Goal: Task Accomplishment & Management: Use online tool/utility

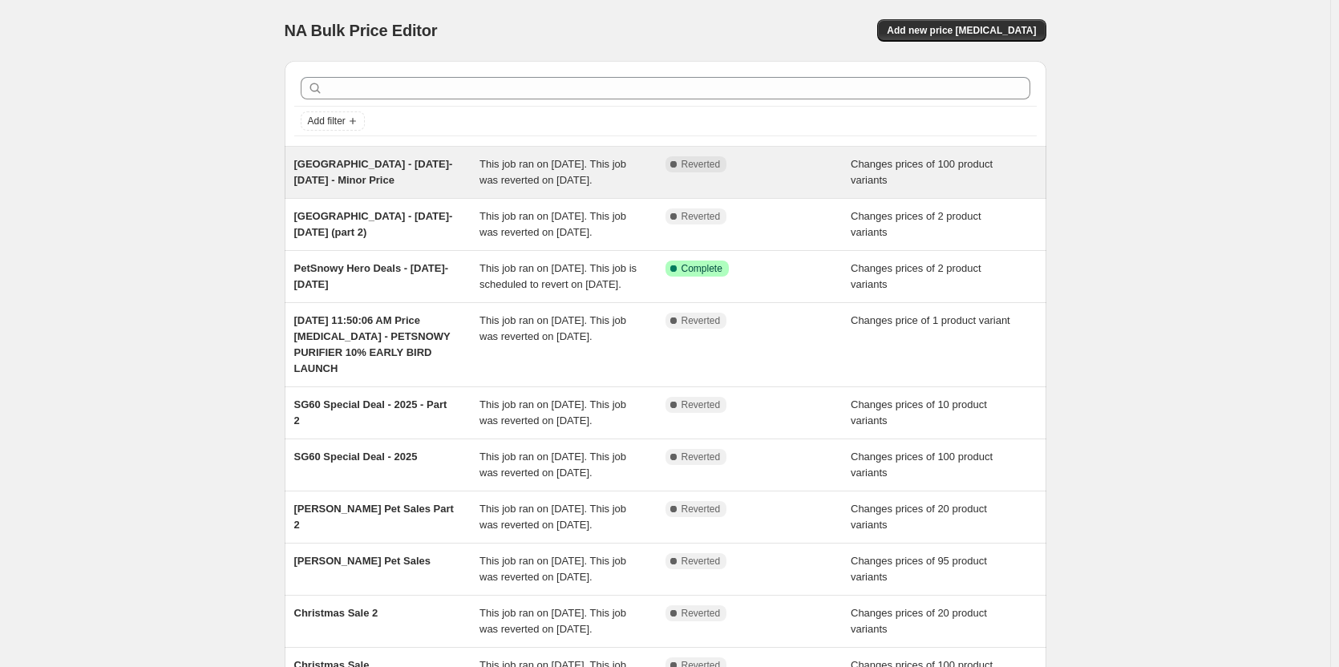
click at [795, 184] on div "Complete Reverted" at bounding box center [759, 172] width 186 height 32
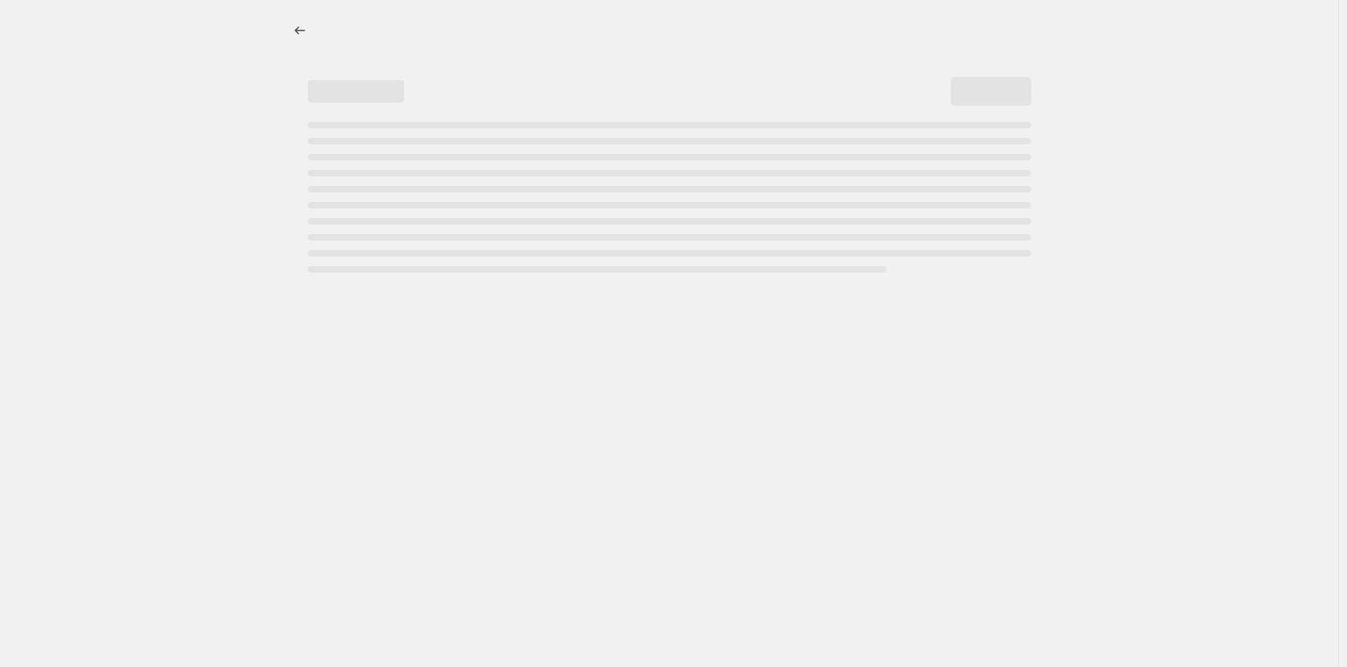
select select "product_status"
select select "inventory_quantity"
select select ">"
select select "vendor"
select select "not_equal"
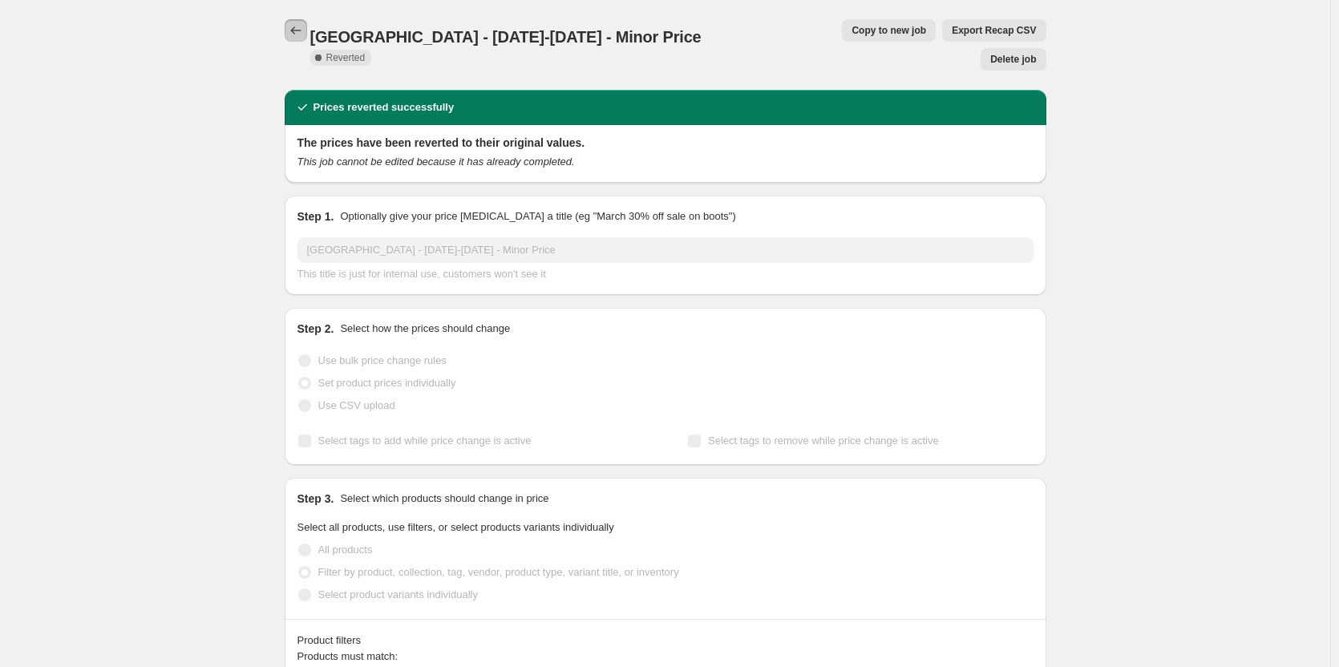
click at [302, 30] on icon "Price change jobs" at bounding box center [296, 30] width 16 height 16
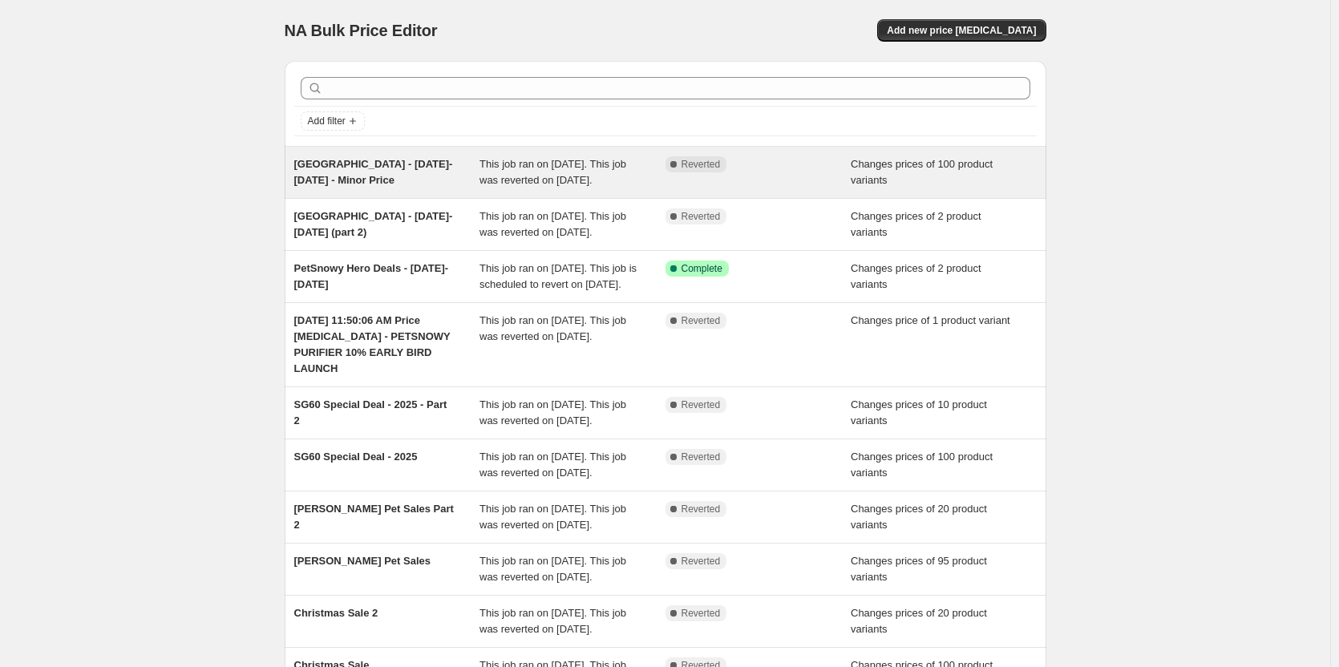
click at [446, 180] on div "[GEOGRAPHIC_DATA] - [DATE]-[DATE] - Minor Price" at bounding box center [387, 172] width 186 height 32
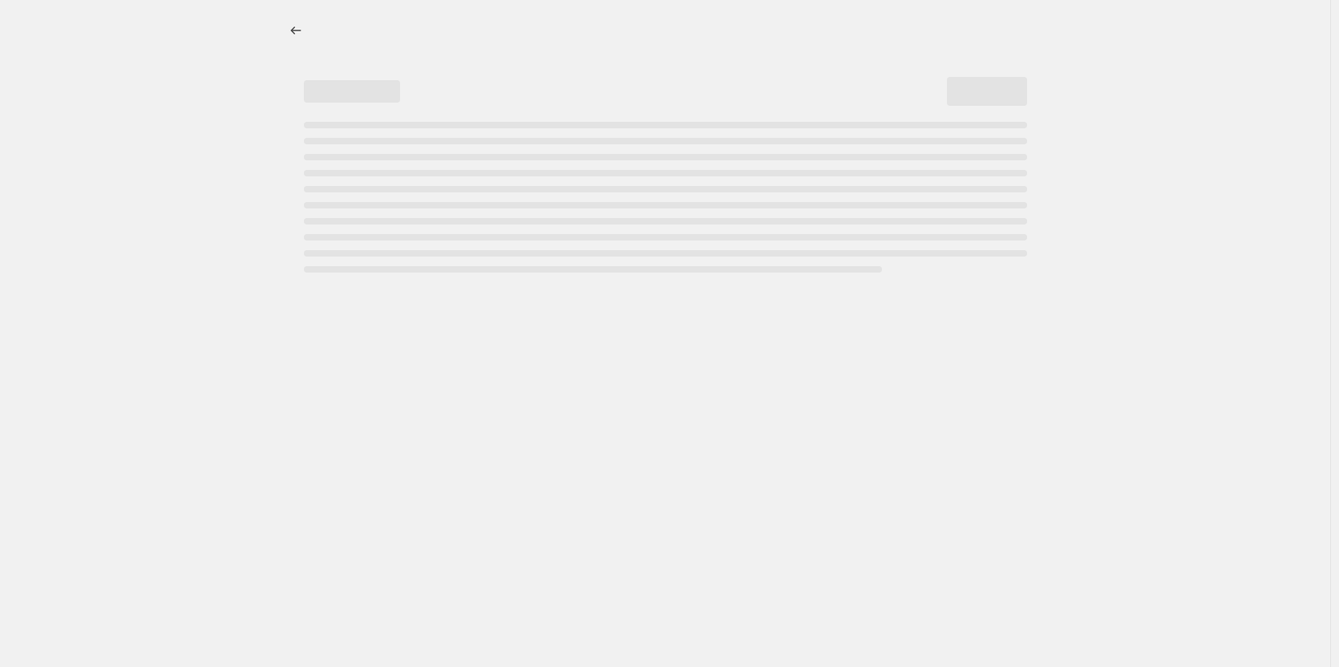
select select "product_status"
select select "inventory_quantity"
select select ">"
select select "vendor"
select select "not_equal"
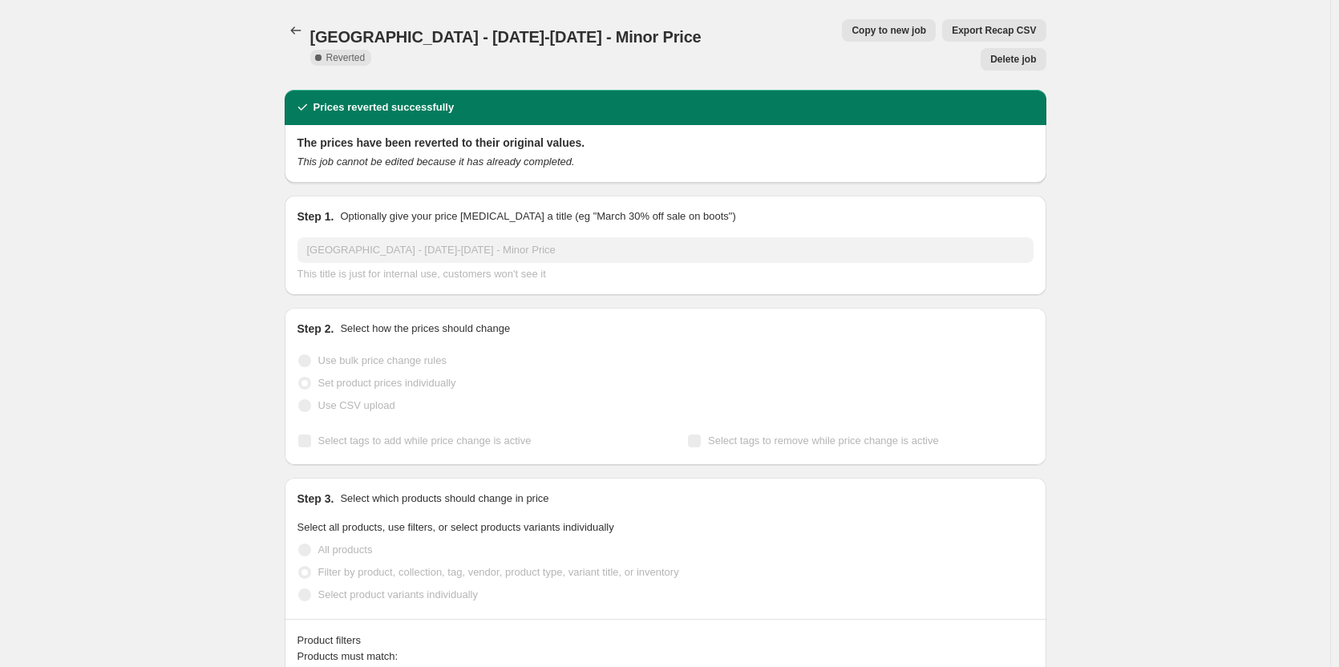
click at [842, 37] on button "Copy to new job" at bounding box center [889, 30] width 94 height 22
select select "product_status"
select select "inventory_quantity"
select select ">"
select select "vendor"
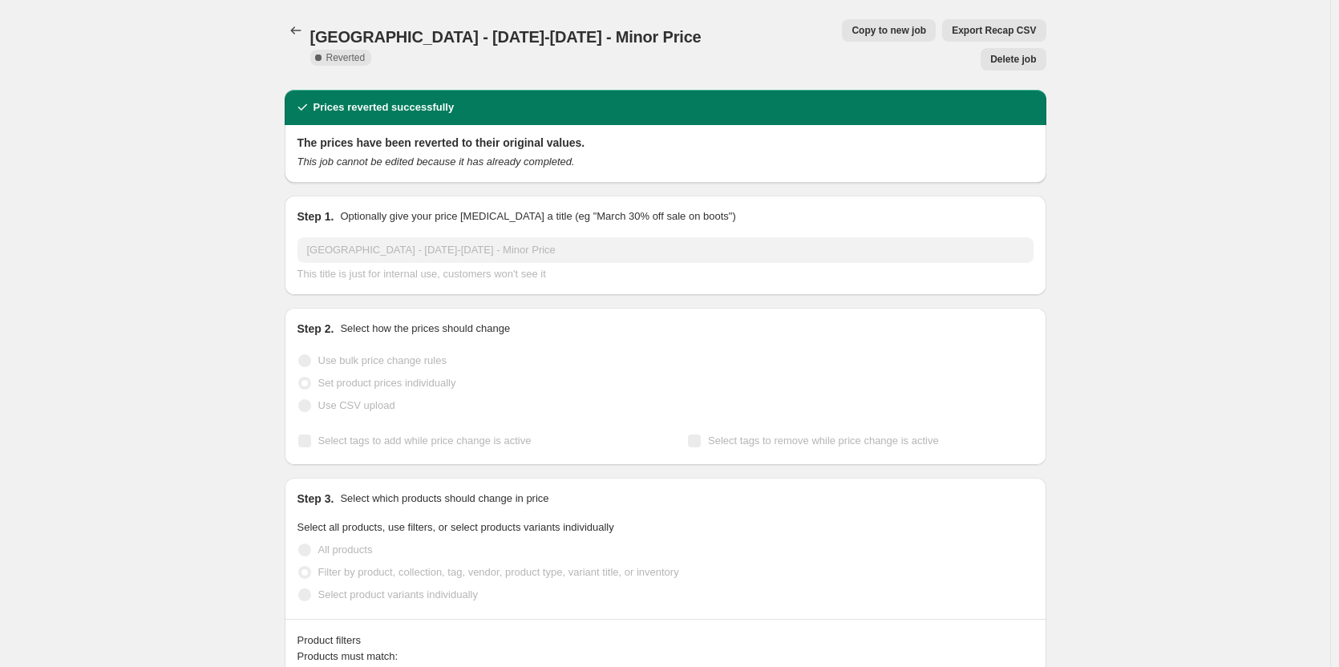
select select "not_equal"
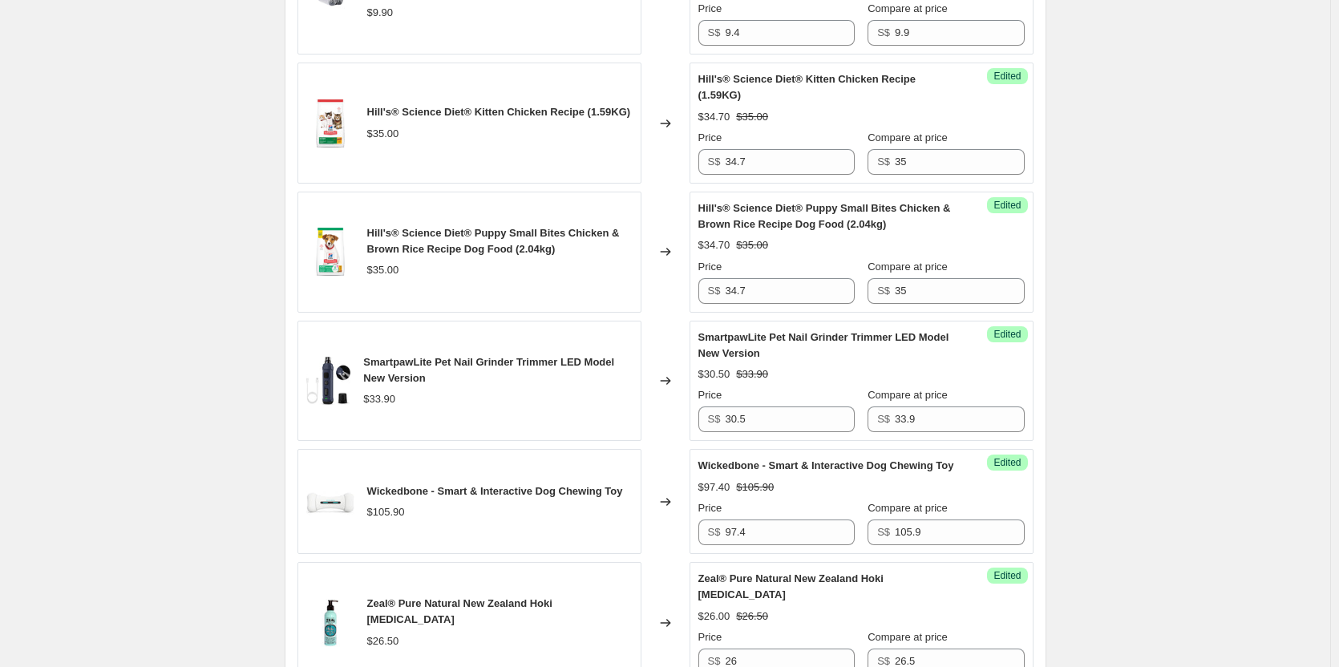
scroll to position [2943, 0]
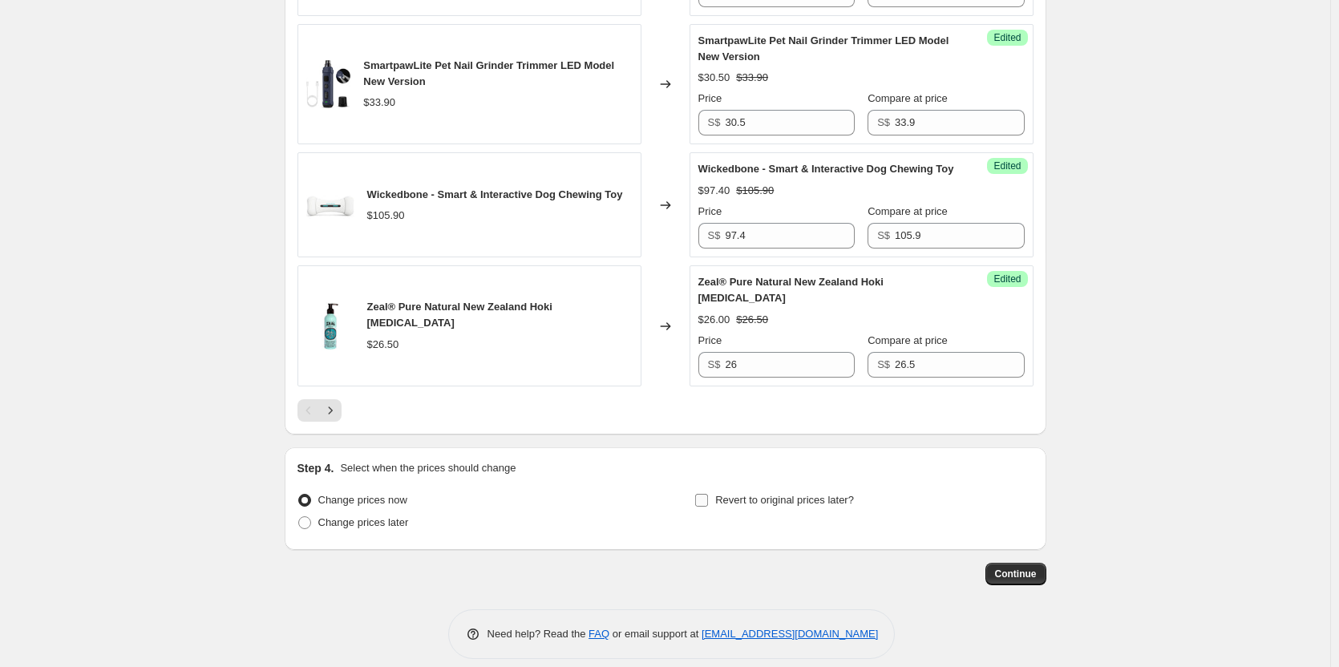
click at [703, 494] on input "Revert to original prices later?" at bounding box center [701, 500] width 13 height 13
checkbox input "true"
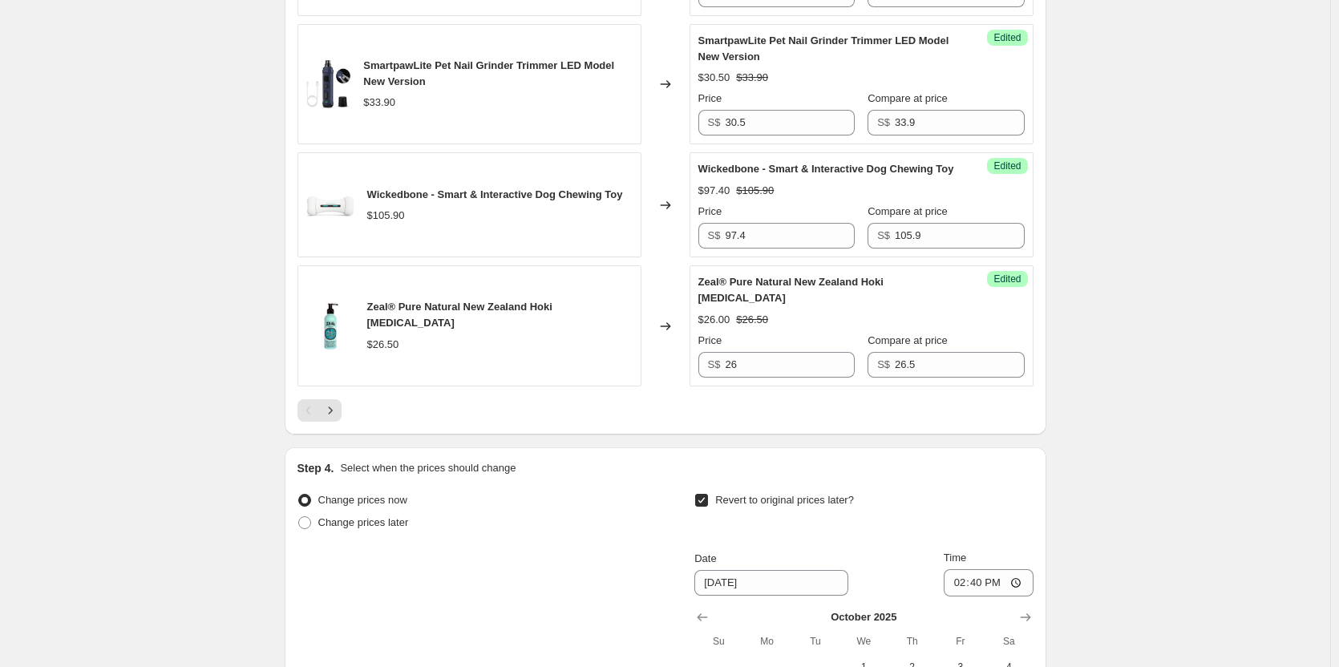
scroll to position [3184, 0]
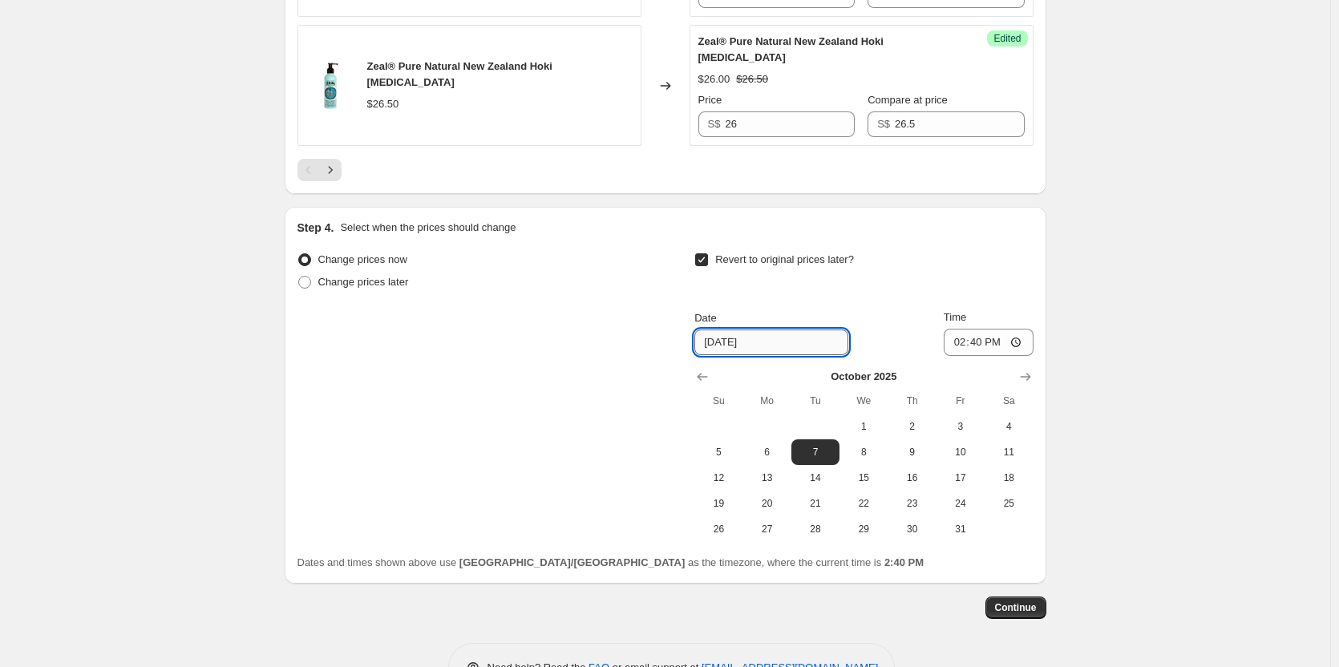
click at [724, 330] on input "[DATE]" at bounding box center [771, 343] width 154 height 26
click at [699, 369] on icon "Show previous month, September 2025" at bounding box center [702, 377] width 16 height 16
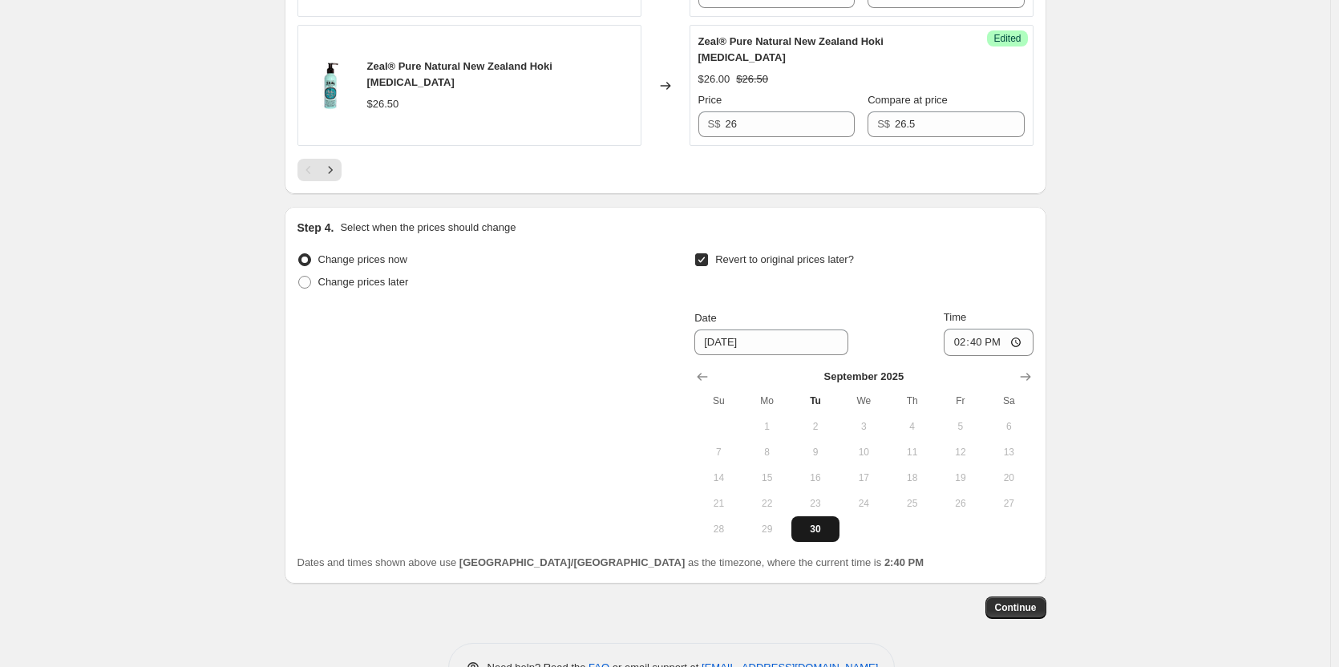
click at [823, 523] on span "30" at bounding box center [815, 529] width 35 height 13
type input "[DATE]"
click at [961, 329] on input "14:40" at bounding box center [989, 342] width 90 height 27
click at [968, 329] on input "14:35" at bounding box center [989, 342] width 90 height 27
type input "23:59"
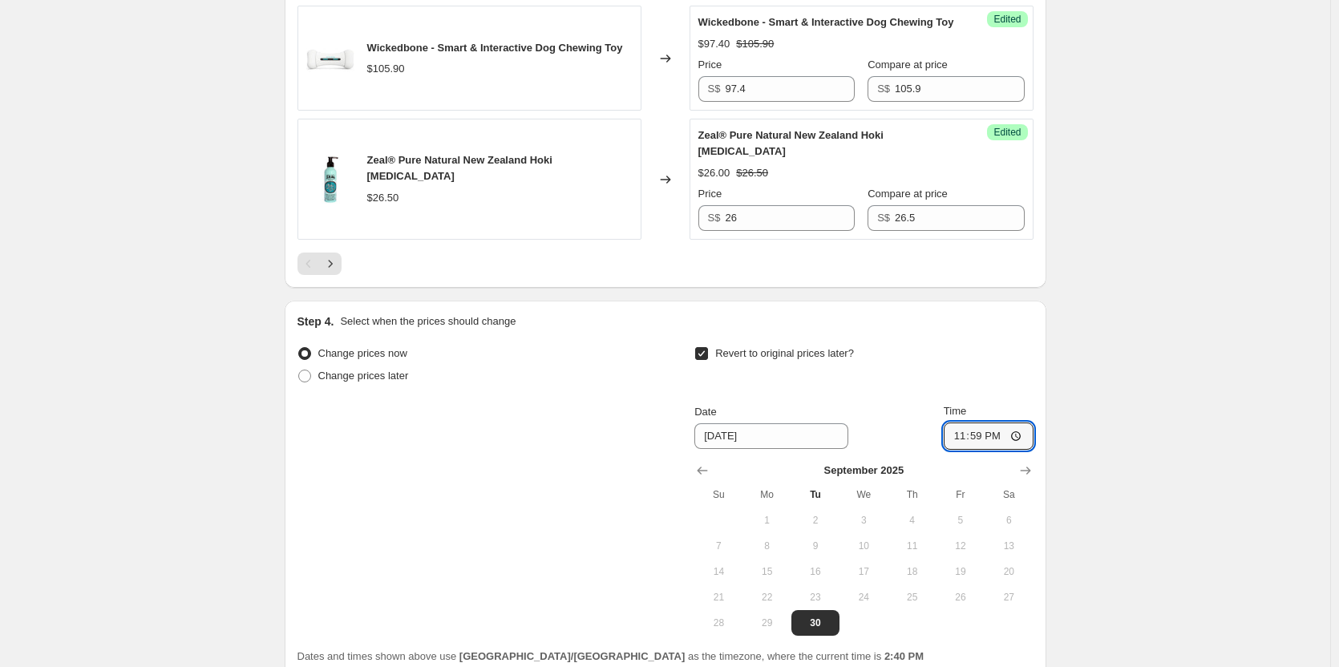
scroll to position [3217, 0]
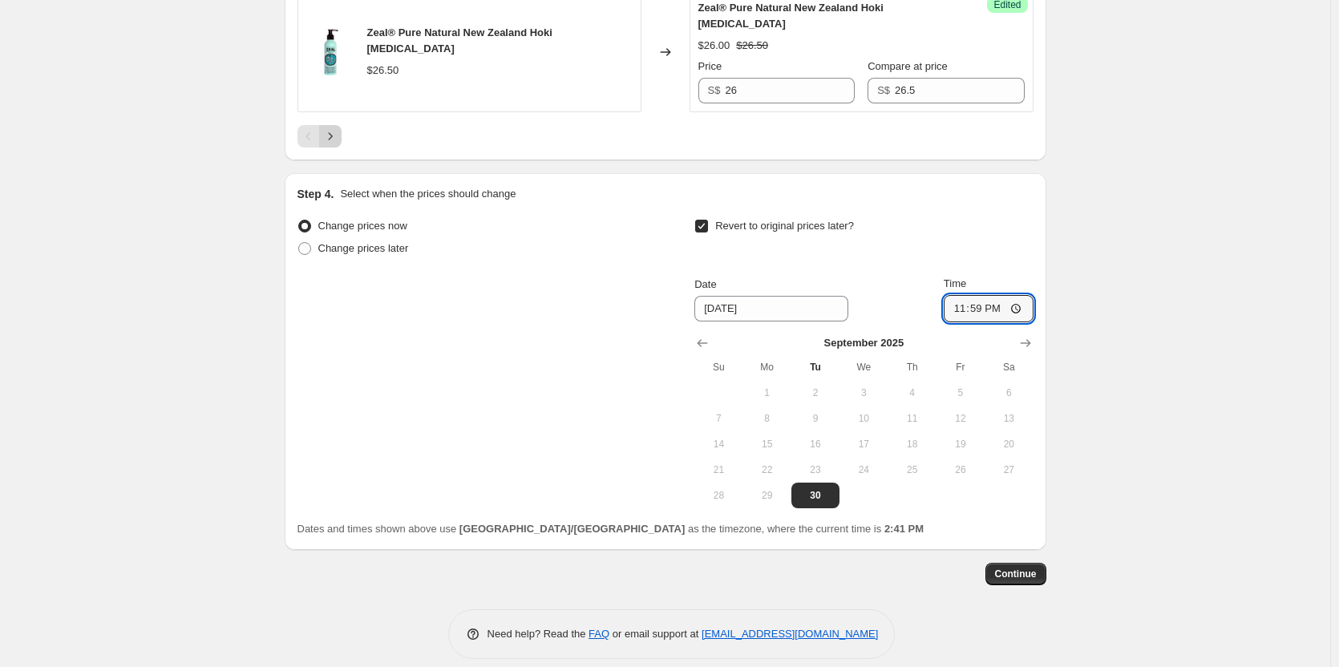
click at [336, 128] on icon "Next" at bounding box center [330, 136] width 16 height 16
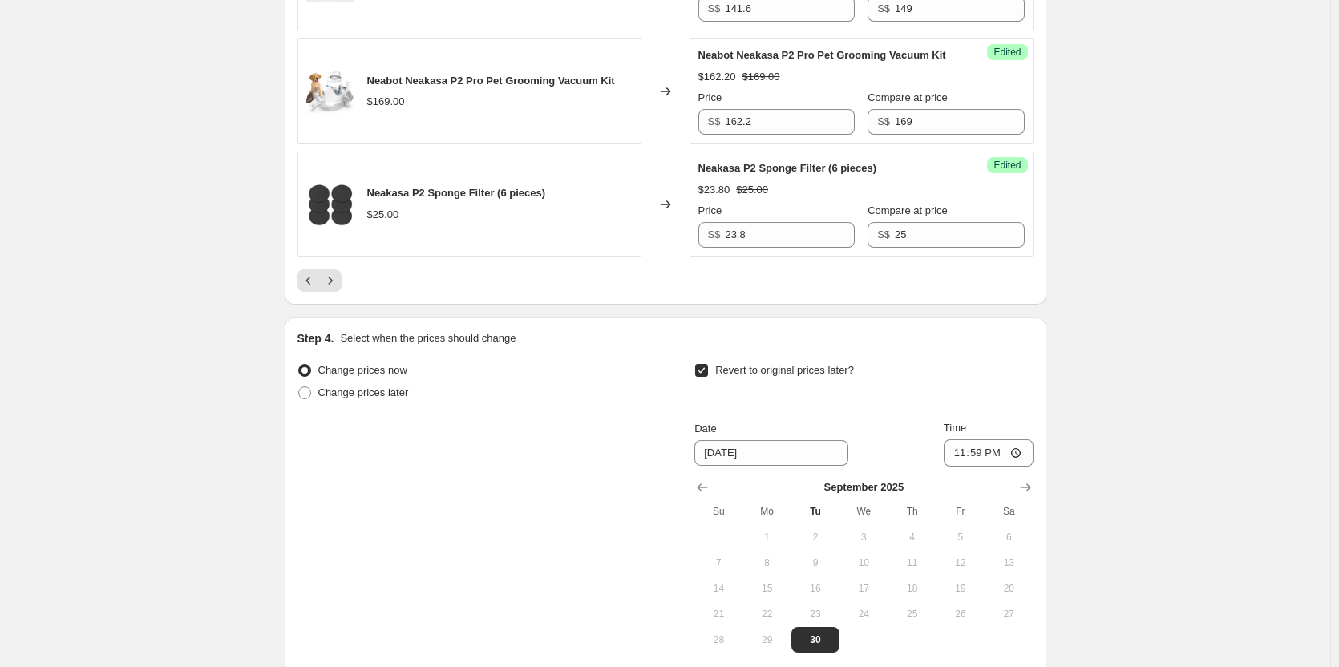
scroll to position [3105, 0]
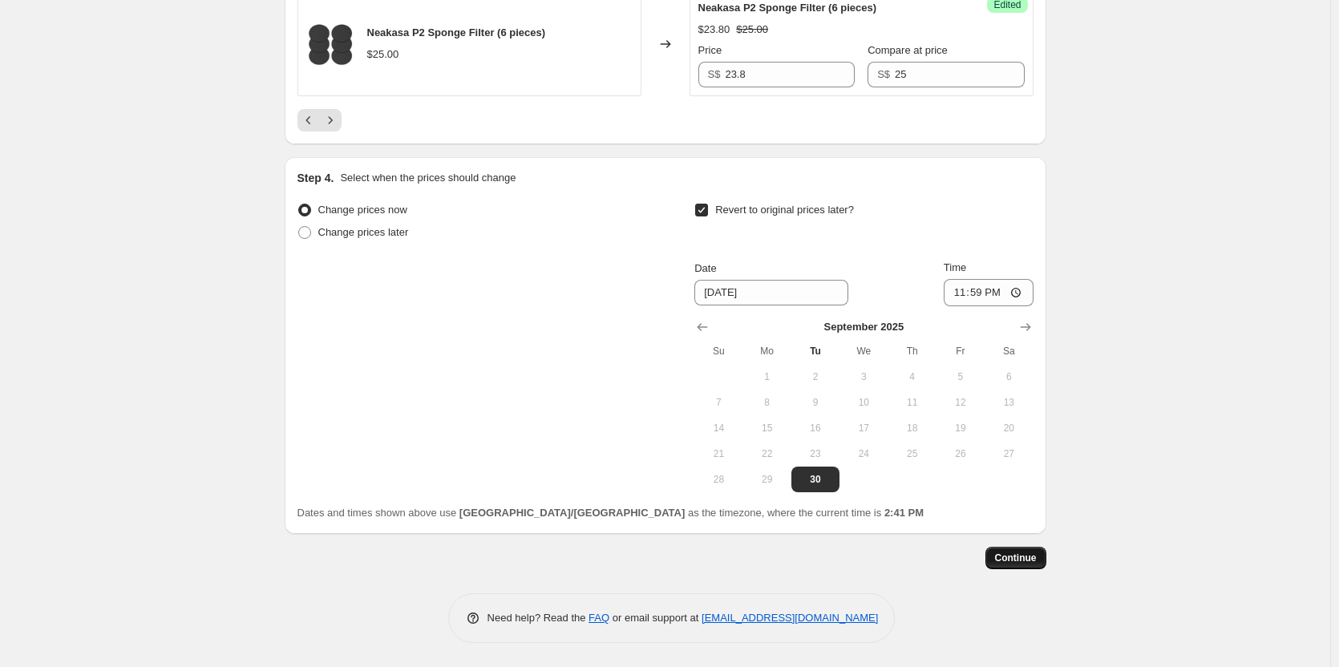
click at [1028, 554] on span "Continue" at bounding box center [1016, 558] width 42 height 13
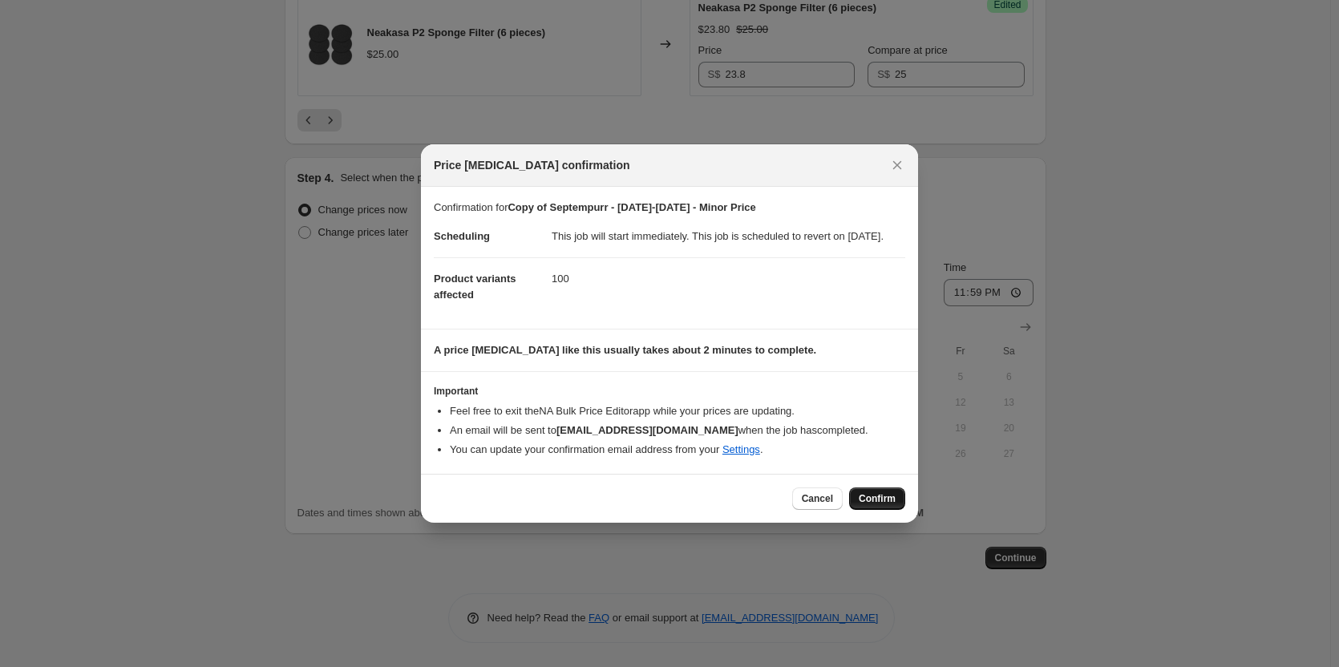
click at [877, 505] on span "Confirm" at bounding box center [877, 498] width 37 height 13
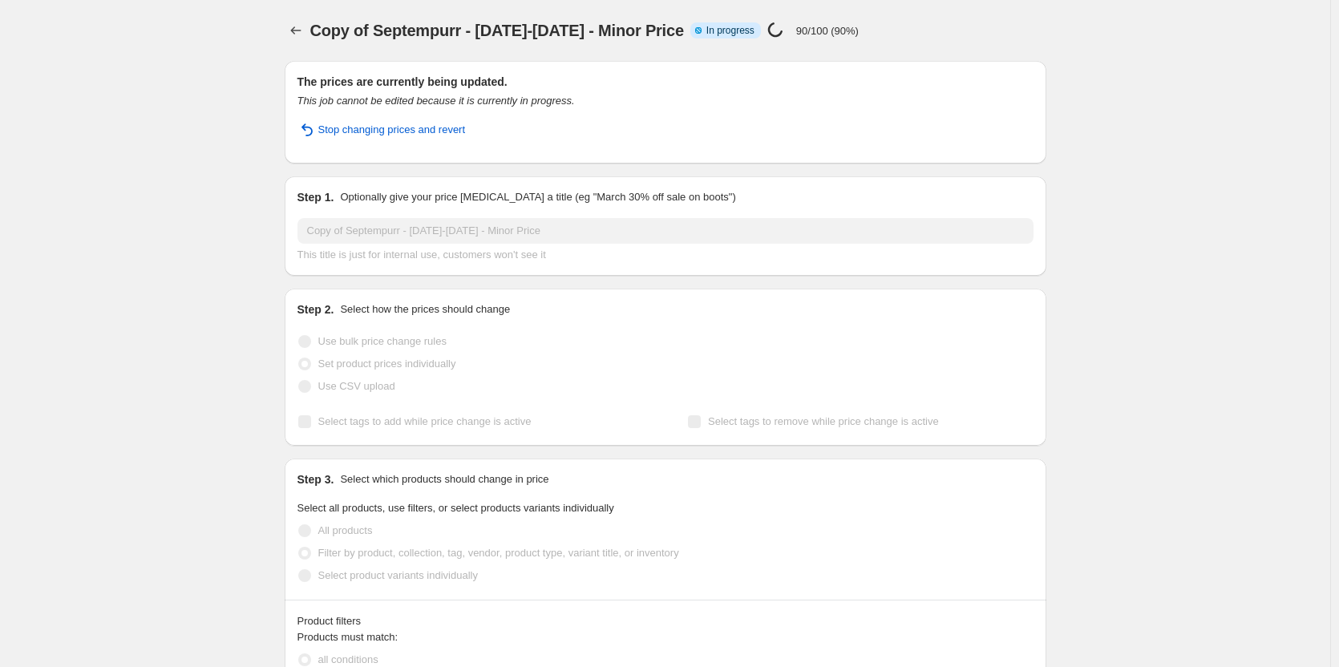
select select "product_status"
select select "inventory_quantity"
select select ">"
select select "vendor"
select select "not_equal"
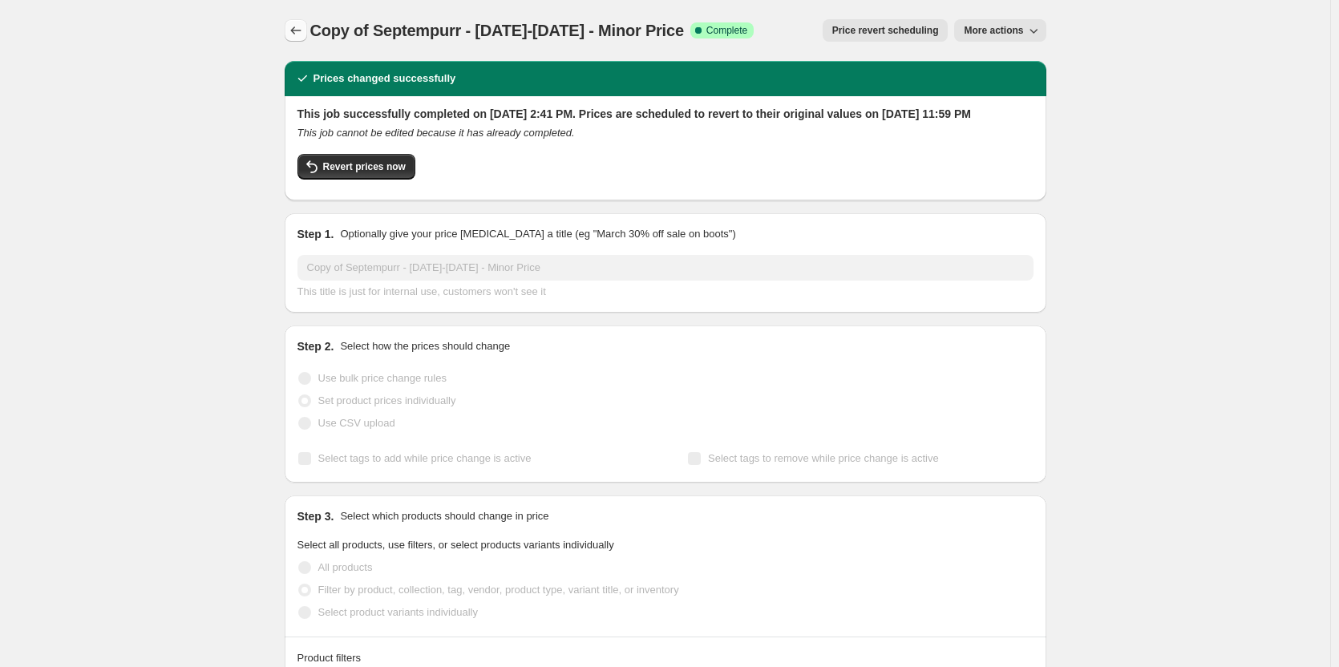
click at [307, 31] on button "Price change jobs" at bounding box center [296, 30] width 22 height 22
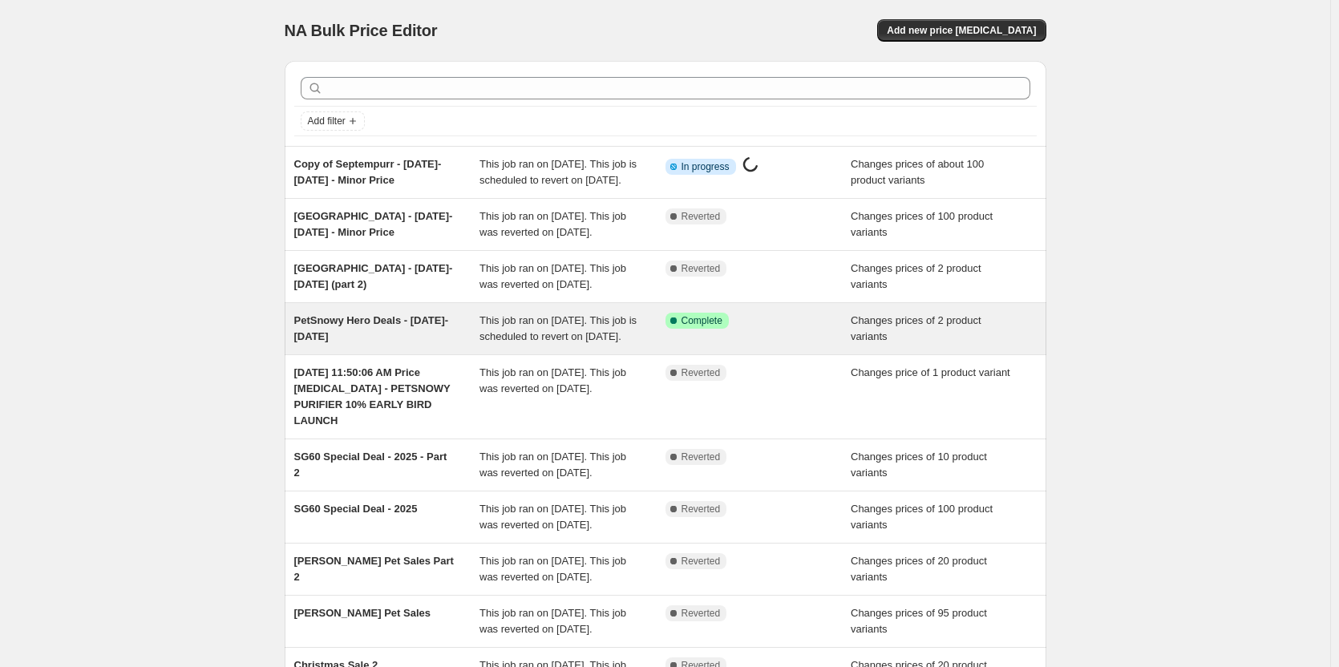
click at [803, 329] on div "Success Complete Complete" at bounding box center [747, 321] width 162 height 16
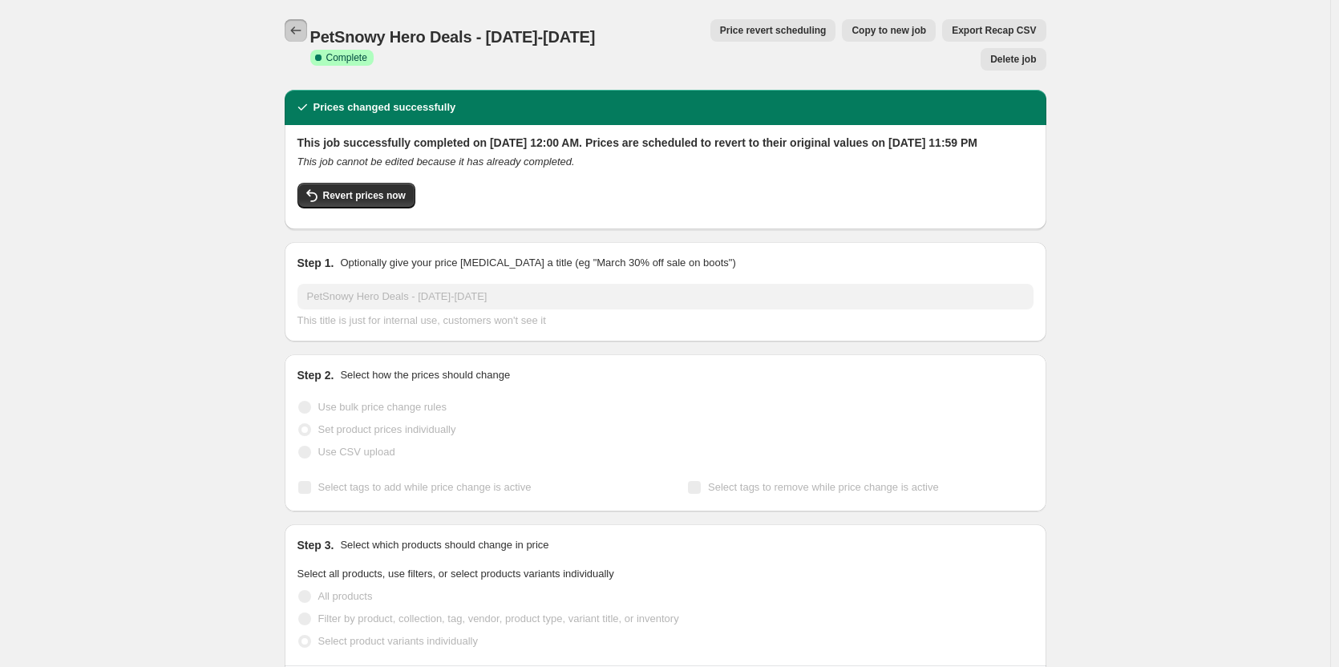
click at [302, 31] on icon "Price change jobs" at bounding box center [296, 30] width 16 height 16
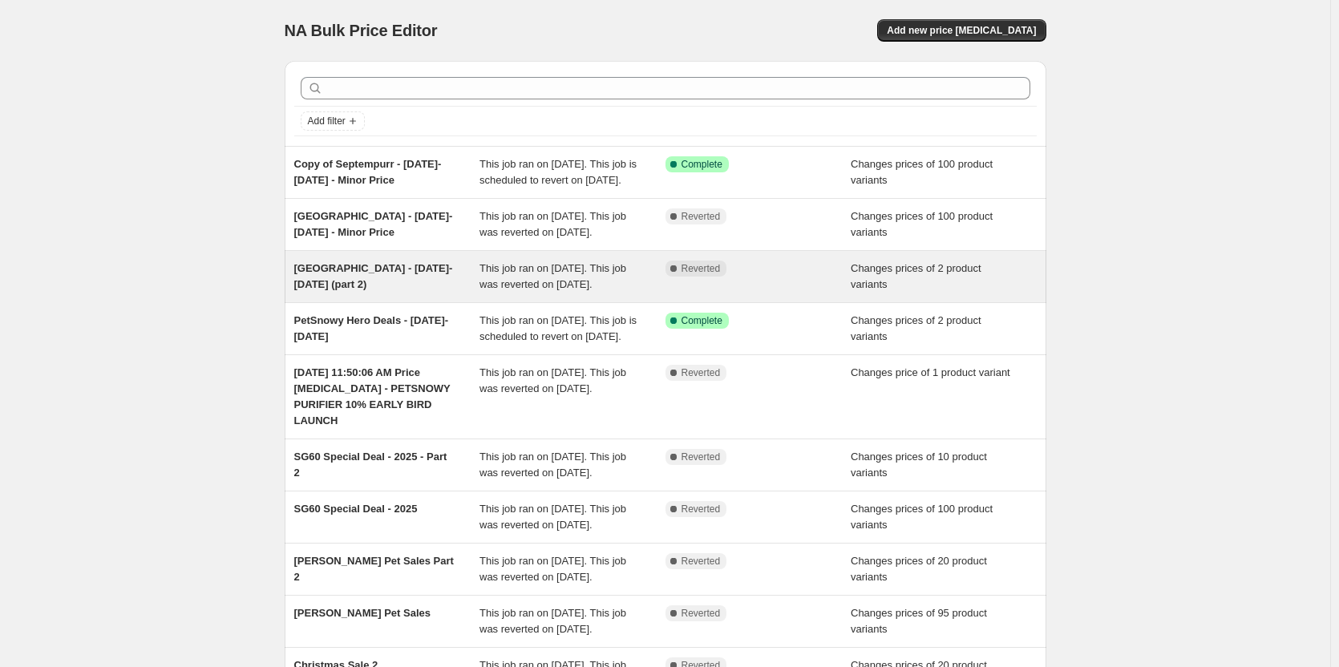
click at [415, 293] on div "[GEOGRAPHIC_DATA] - [DATE]-[DATE] (part 2)" at bounding box center [387, 277] width 186 height 32
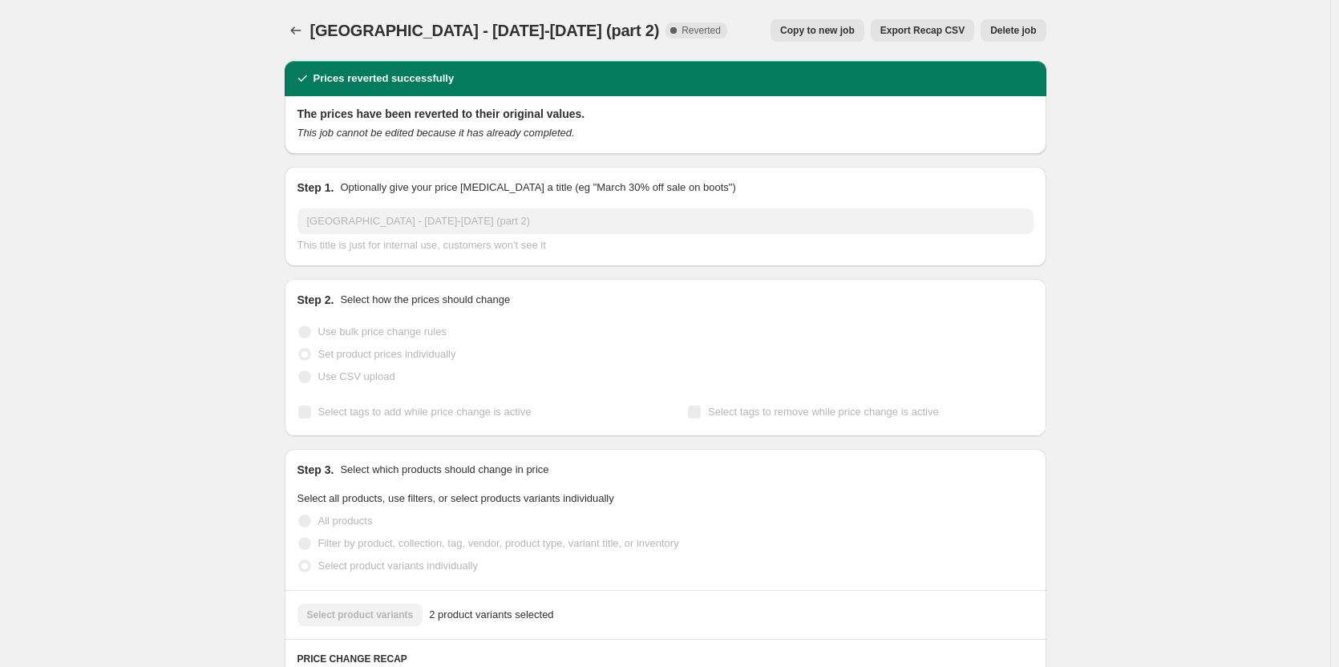
click at [835, 33] on span "Copy to new job" at bounding box center [817, 30] width 75 height 13
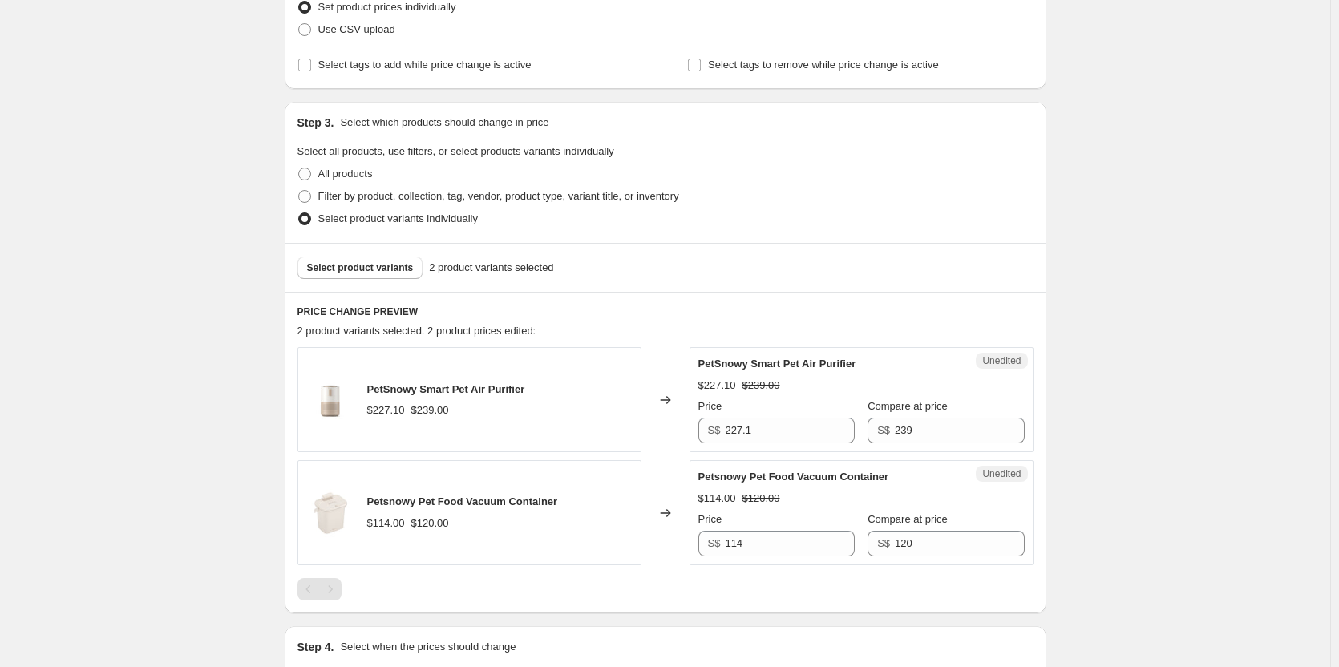
scroll to position [401, 0]
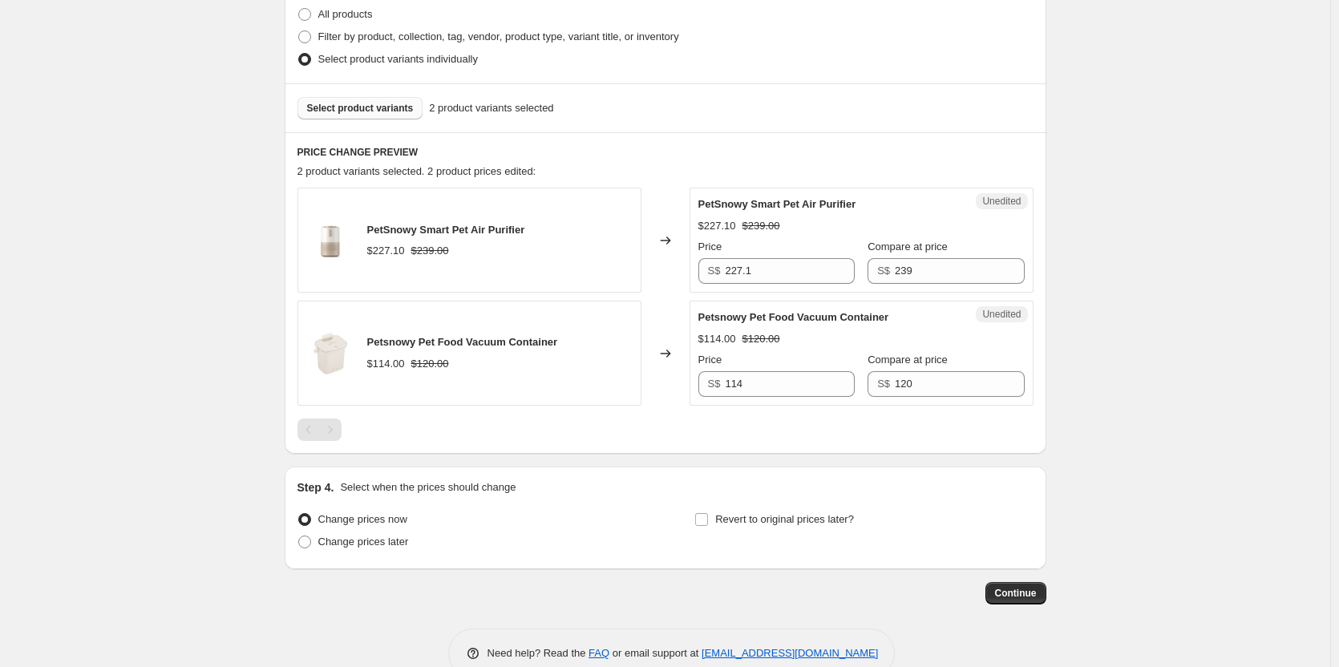
click at [371, 113] on span "Select product variants" at bounding box center [360, 108] width 107 height 13
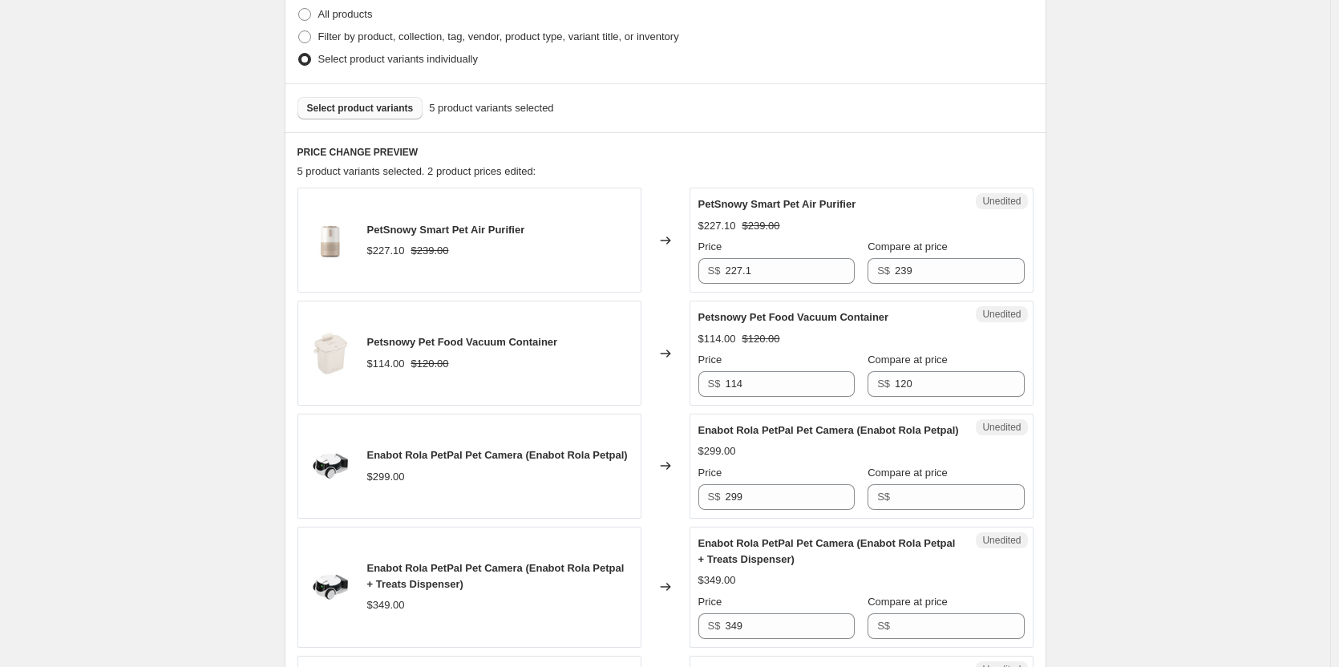
click at [345, 103] on span "Select product variants" at bounding box center [360, 108] width 107 height 13
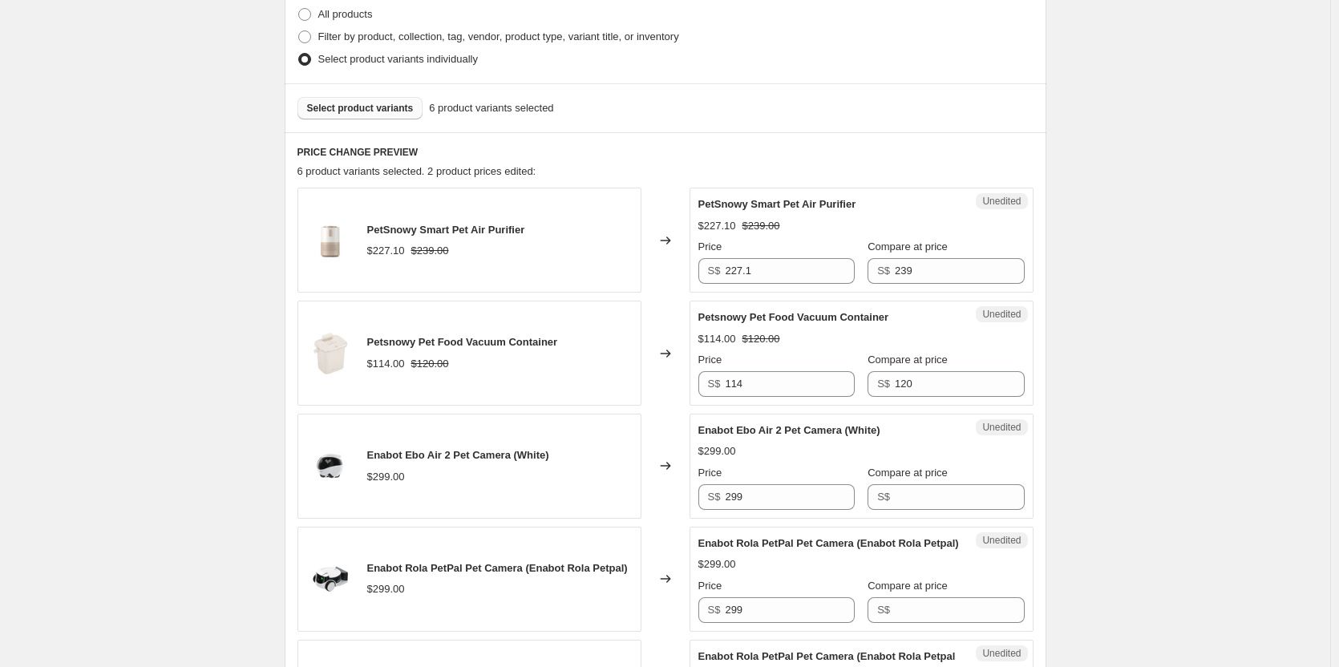
click at [326, 106] on span "Select product variants" at bounding box center [360, 108] width 107 height 13
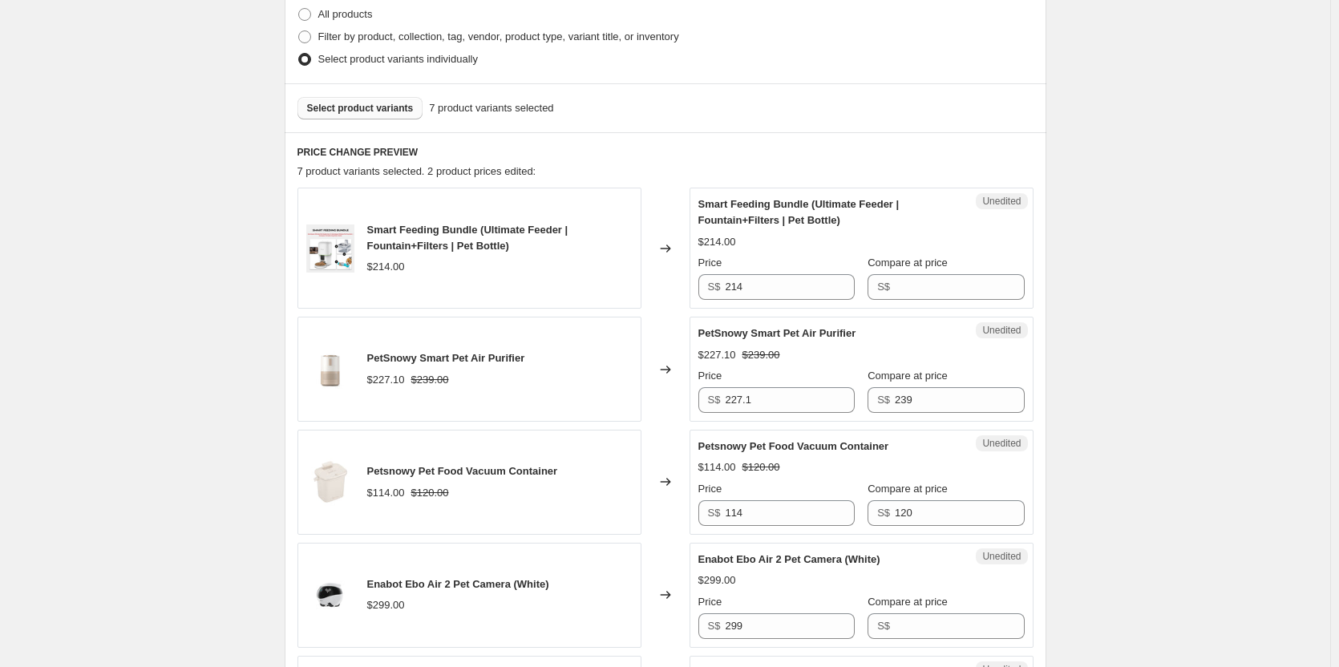
click at [366, 115] on button "Select product variants" at bounding box center [361, 108] width 126 height 22
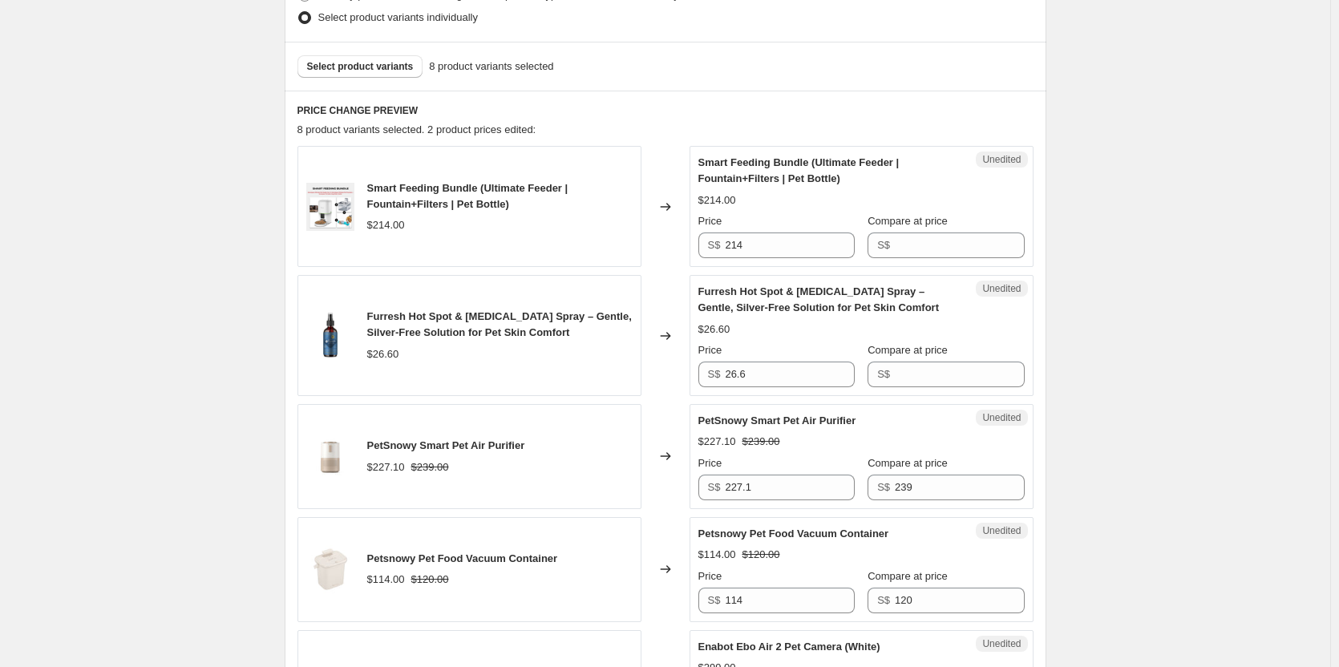
scroll to position [481, 0]
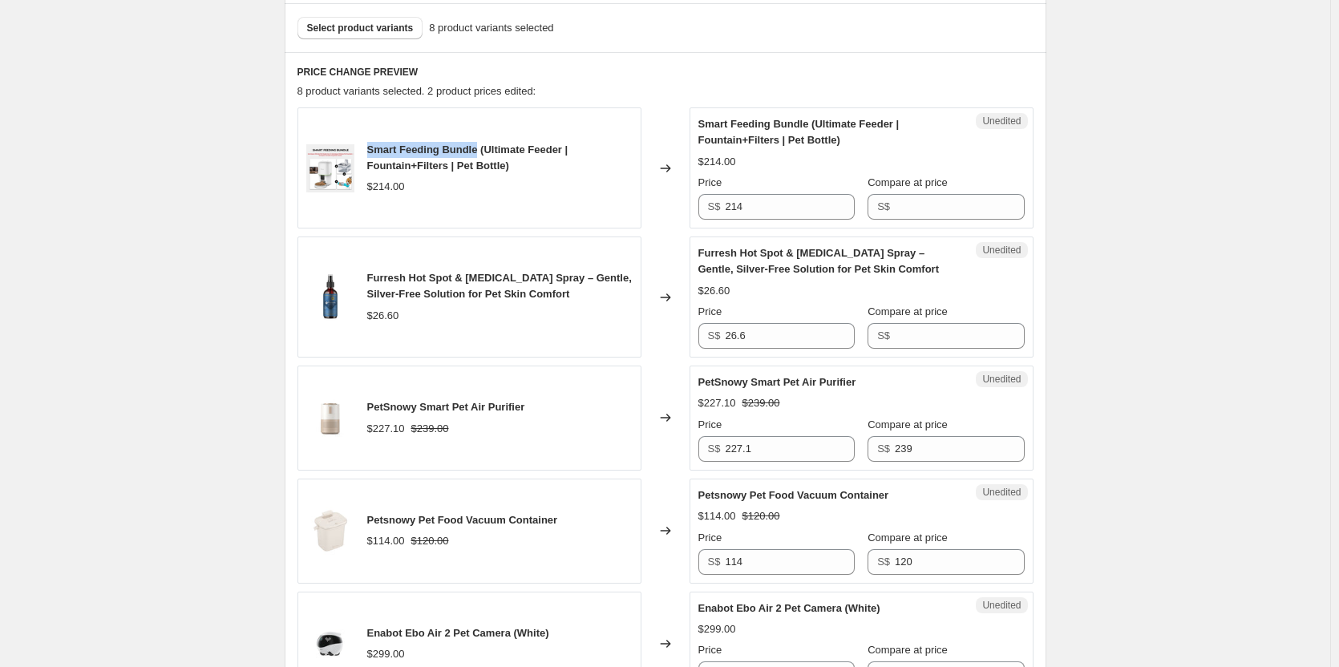
drag, startPoint x: 371, startPoint y: 148, endPoint x: 480, endPoint y: 153, distance: 108.4
click at [480, 153] on span "Smart Feeding Bundle (Ultimate Feeder | Fountain+Filters | Pet Bottle)" at bounding box center [467, 158] width 201 height 28
copy span "Smart Feeding Bundle"
click at [909, 203] on input "Compare at price" at bounding box center [959, 207] width 129 height 26
type input "214"
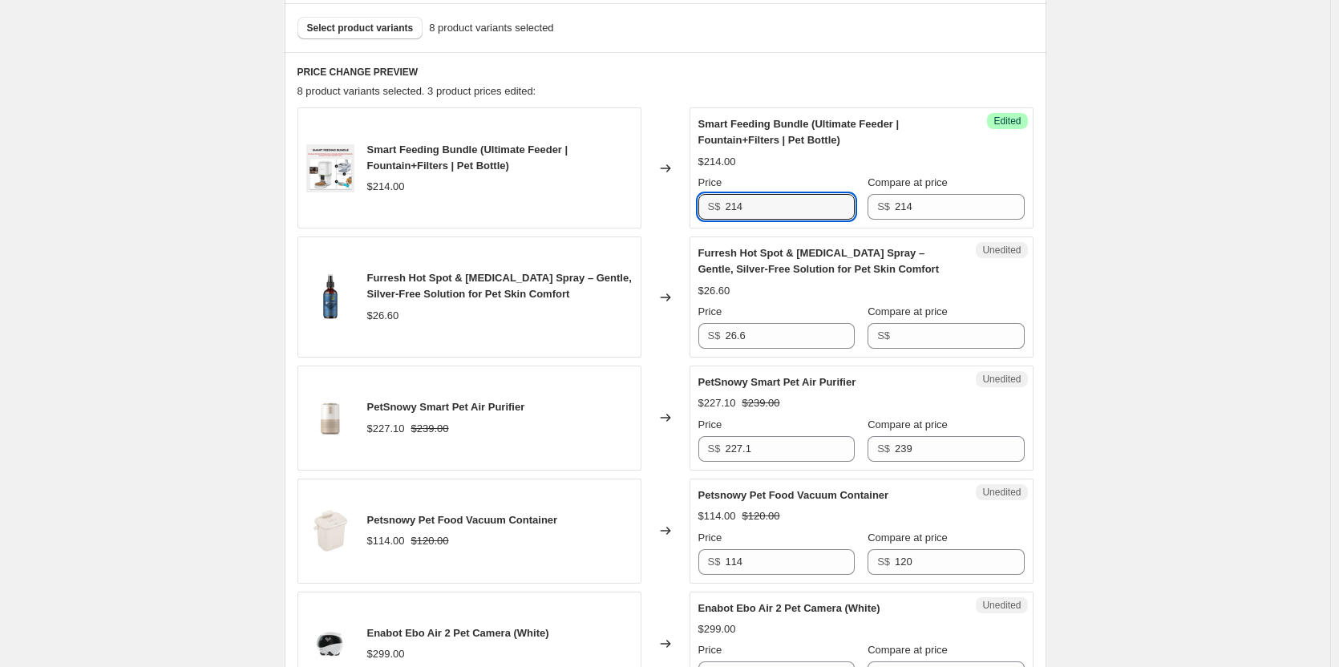
drag, startPoint x: 787, startPoint y: 205, endPoint x: 521, endPoint y: 192, distance: 265.7
click at [566, 194] on div "Smart Feeding Bundle (Ultimate Feeder | Fountain+Filters | Pet Bottle) $214.00 …" at bounding box center [666, 167] width 736 height 121
paste input "$205."
type input "214"
drag, startPoint x: 413, startPoint y: 276, endPoint x: 453, endPoint y: 275, distance: 40.1
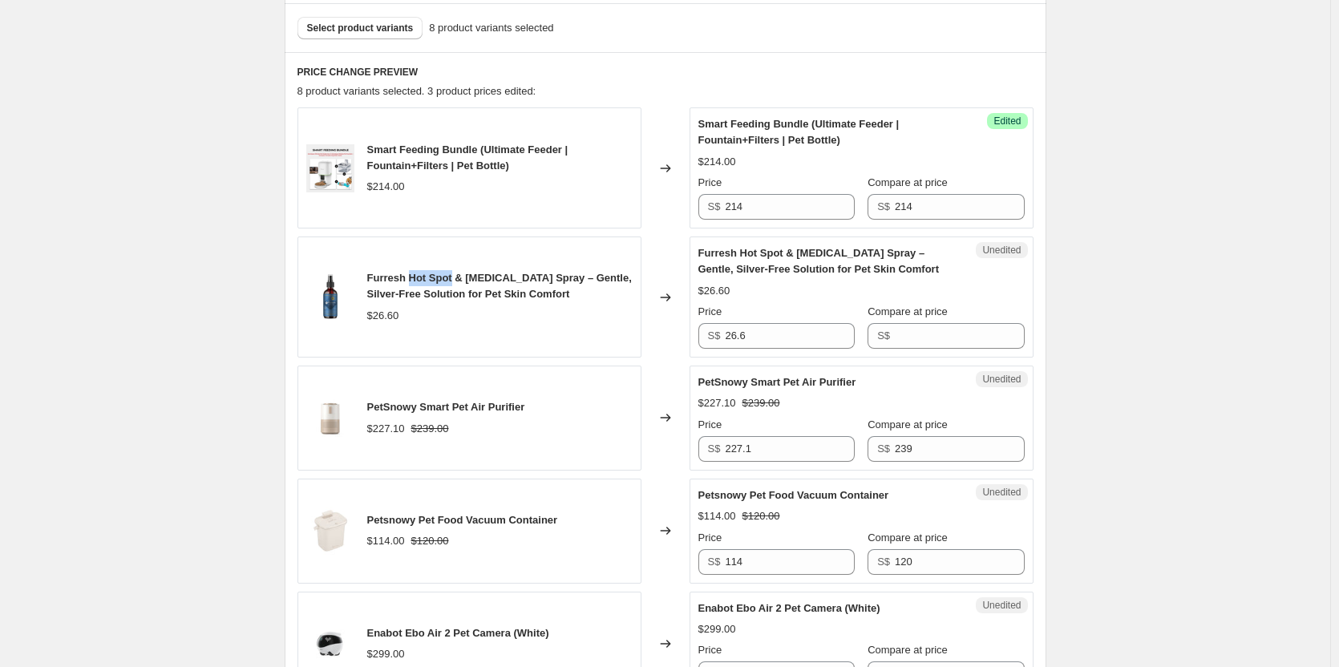
click at [453, 275] on span "Furresh Hot Spot & [MEDICAL_DATA] Spray – Gentle, Silver-Free Solution for Pet …" at bounding box center [499, 286] width 265 height 28
copy span "Hot Spot"
click at [925, 344] on input "Compare at price" at bounding box center [959, 336] width 129 height 26
type input "28"
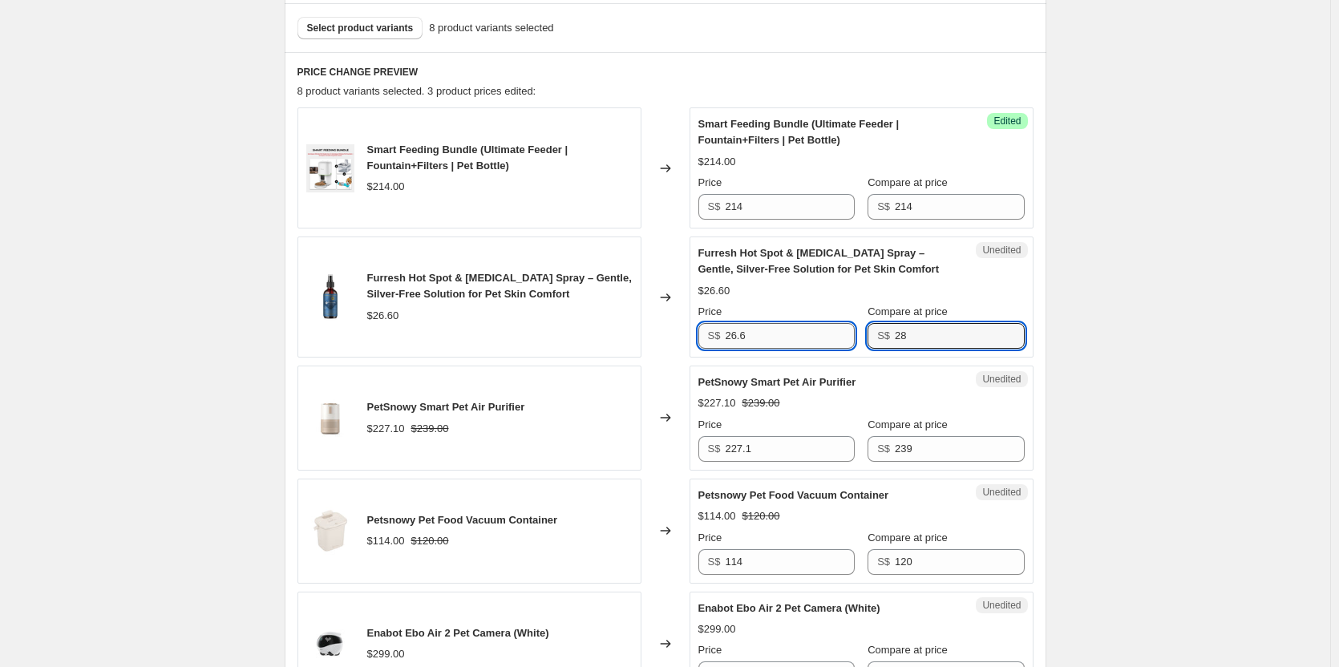
click at [775, 341] on input "26.6" at bounding box center [789, 336] width 129 height 26
drag, startPoint x: 776, startPoint y: 341, endPoint x: 675, endPoint y: 340, distance: 101.0
click at [675, 340] on div "Furresh Hot Spot & [MEDICAL_DATA] Spray – Gentle, Silver-Free Solution for Pet …" at bounding box center [666, 297] width 736 height 121
type input "26.6"
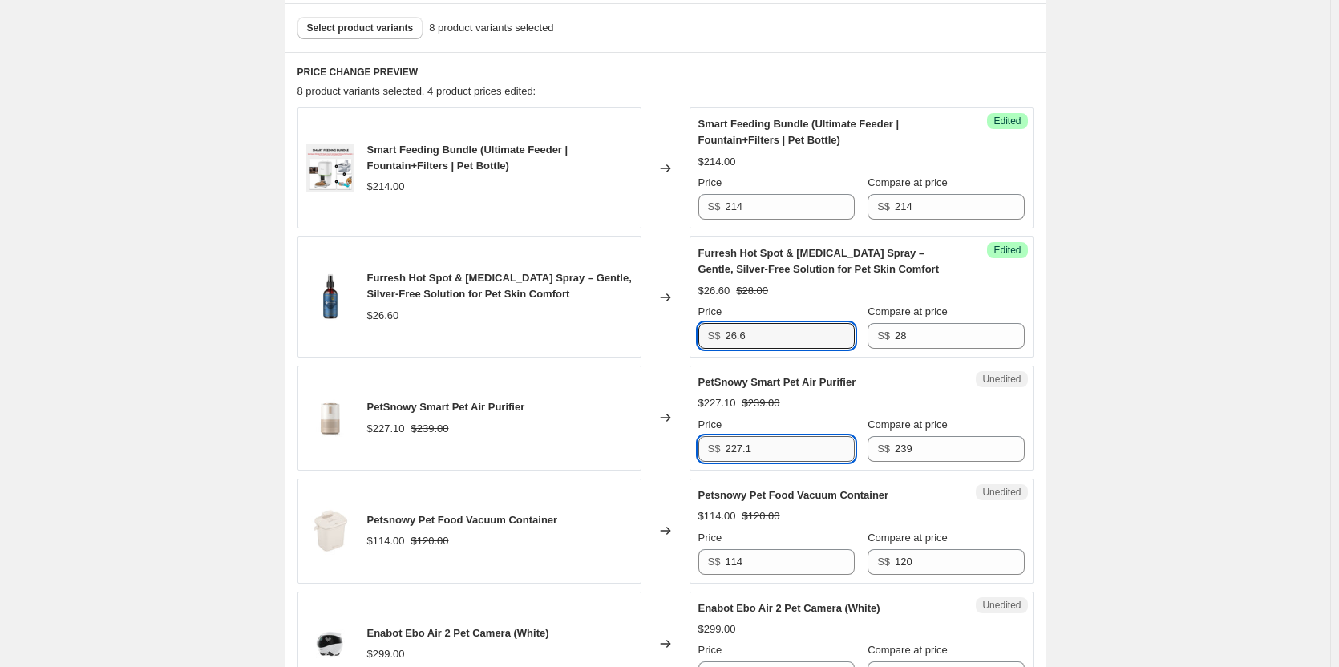
click at [767, 451] on input "227.1" at bounding box center [789, 449] width 129 height 26
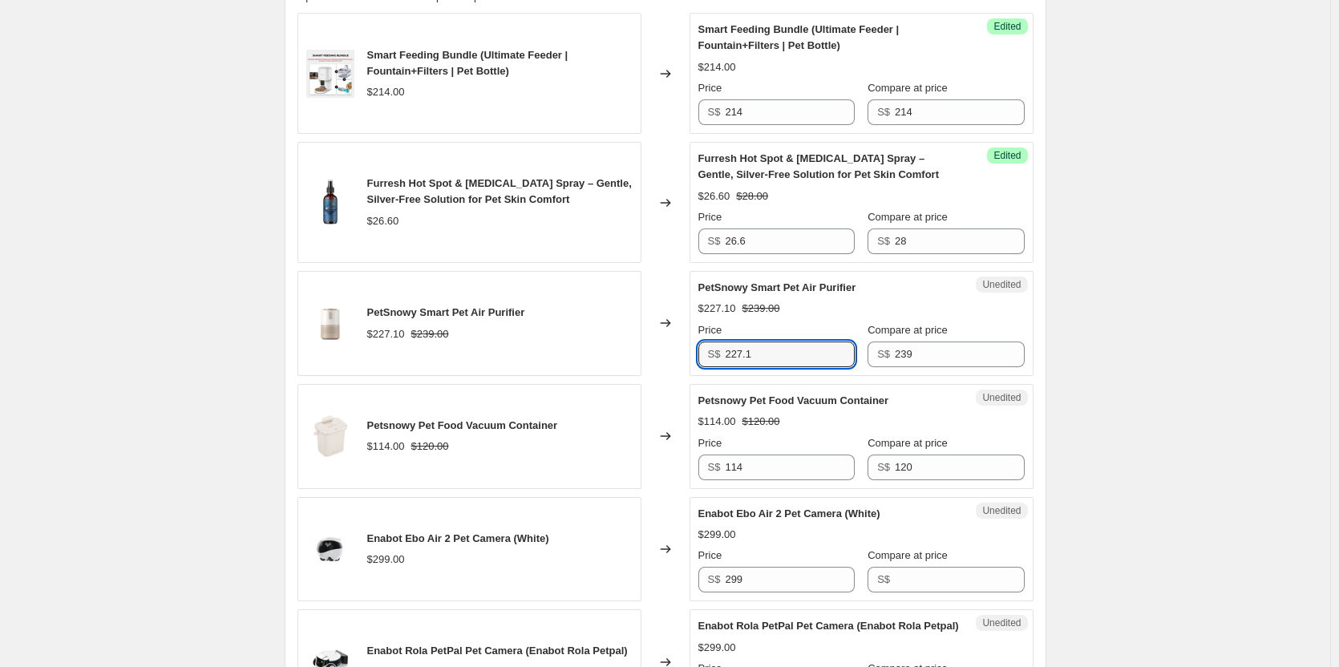
scroll to position [722, 0]
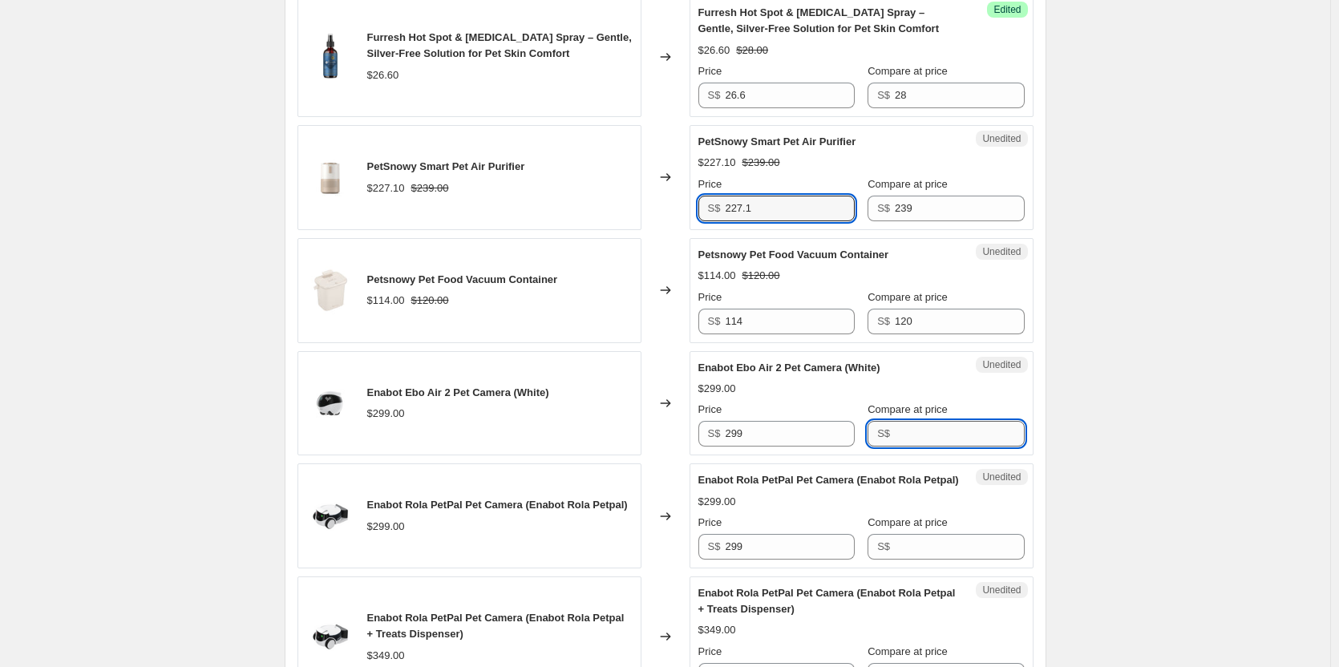
click at [901, 439] on input "Compare at price" at bounding box center [959, 434] width 129 height 26
type input "299"
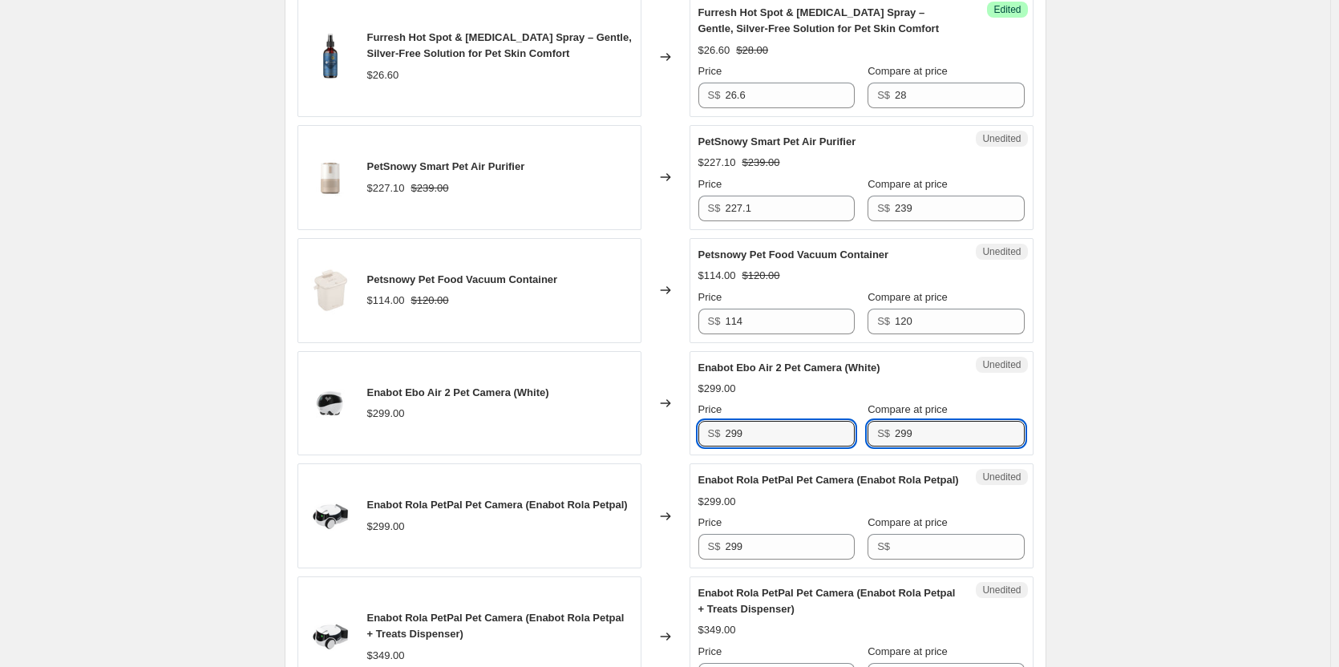
drag, startPoint x: 775, startPoint y: 443, endPoint x: 508, endPoint y: 442, distance: 267.8
click at [585, 450] on div "Enabot Ebo Air 2 Pet Camera (White) $299.00 Changed to Unedited Enabot Ebo Air …" at bounding box center [666, 403] width 736 height 105
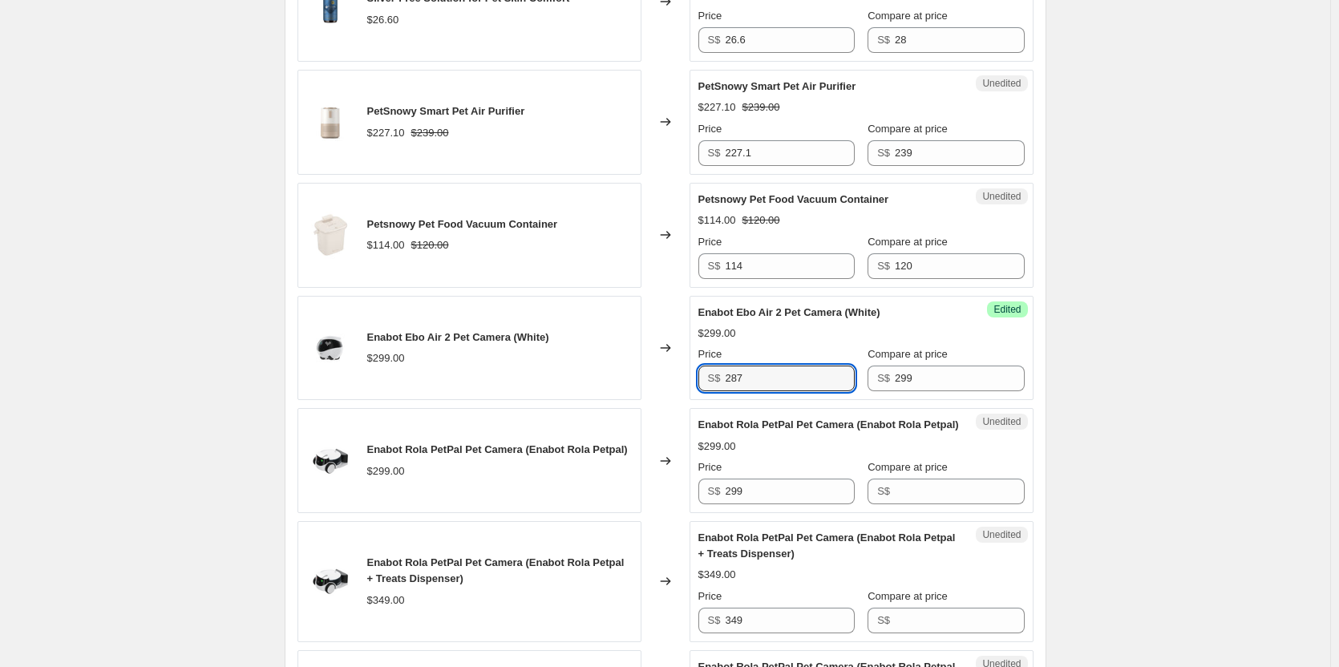
scroll to position [882, 0]
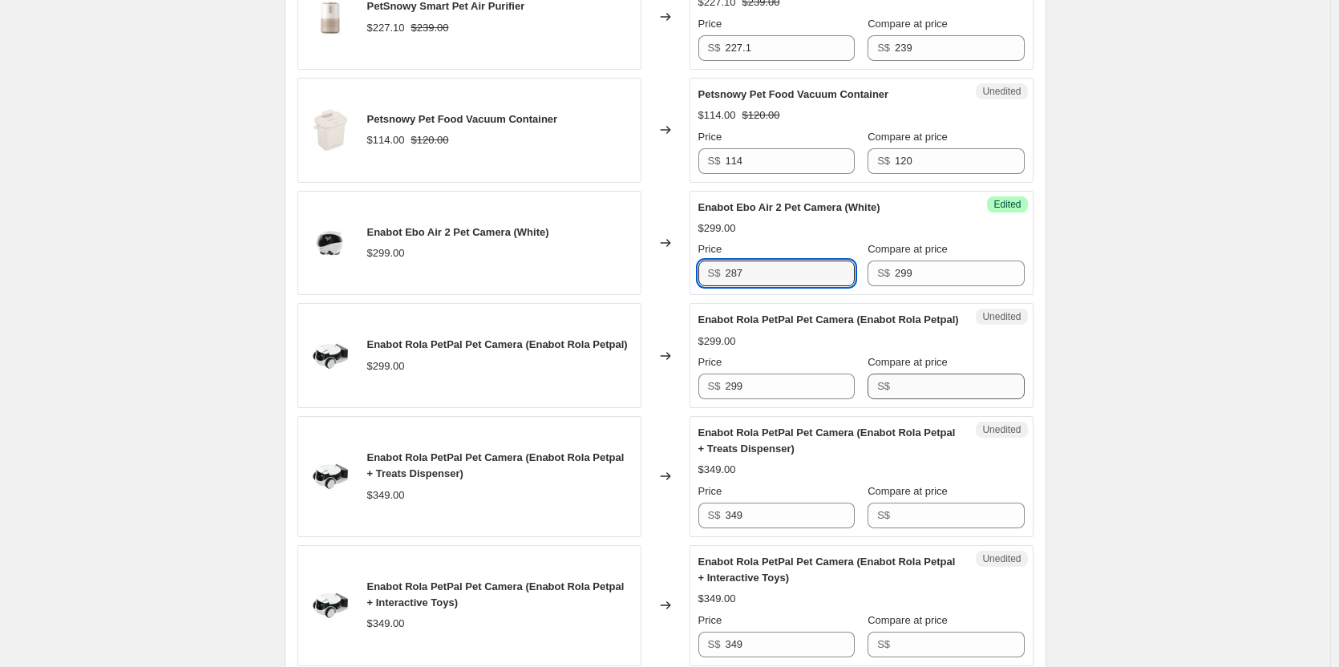
type input "287"
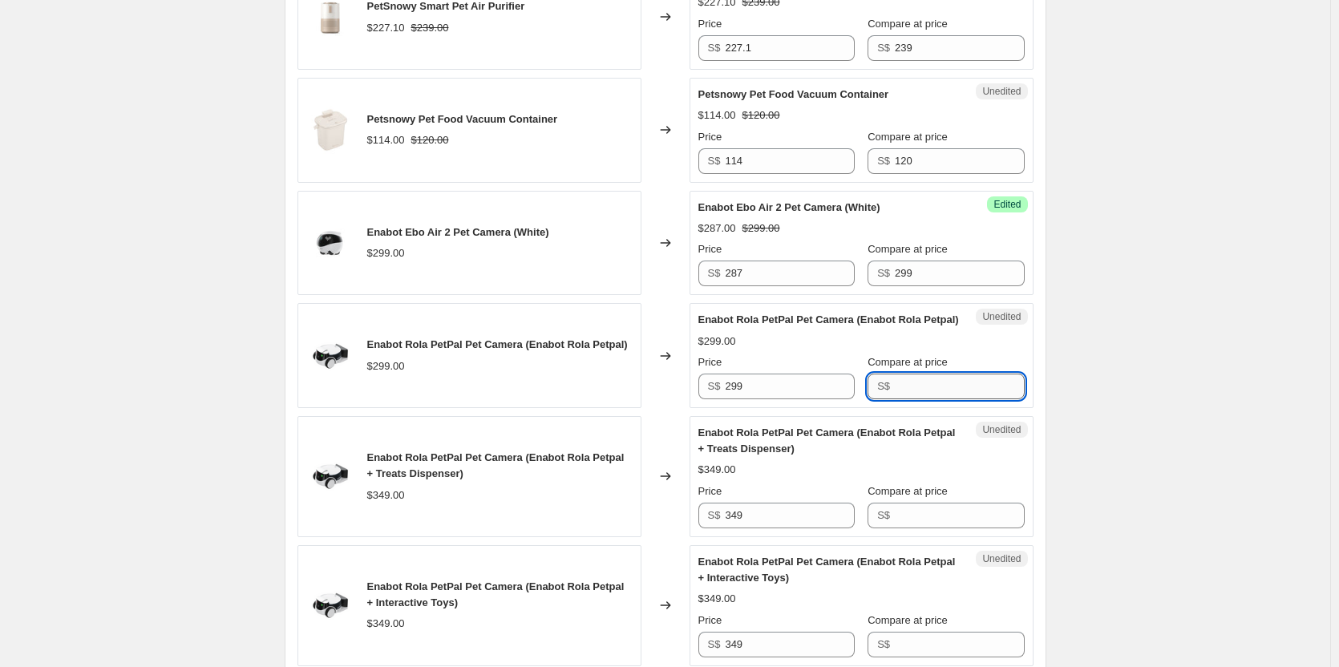
click at [924, 399] on input "Compare at price" at bounding box center [959, 387] width 129 height 26
type input "299"
drag, startPoint x: 815, startPoint y: 403, endPoint x: 317, endPoint y: 387, distance: 498.2
click at [569, 403] on div "Enabot Rola PetPal Pet Camera (Enabot Rola Petpal) $299.00 Changed to Unedited …" at bounding box center [666, 355] width 736 height 105
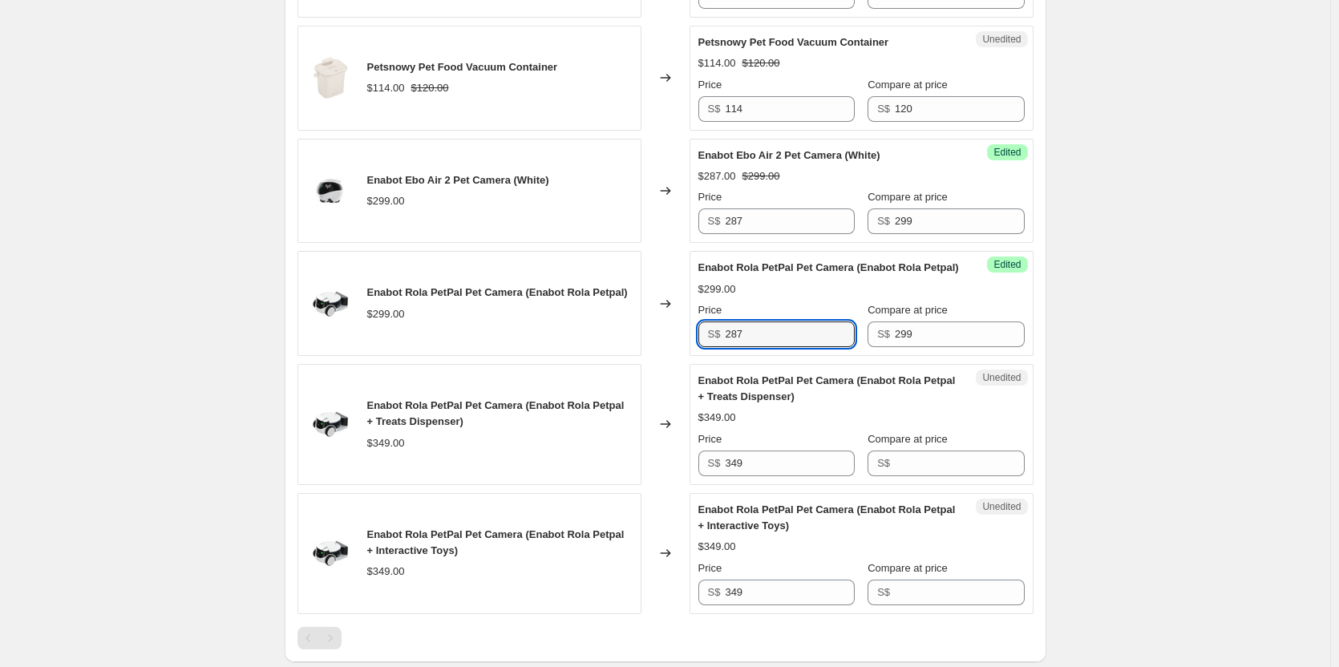
scroll to position [962, 0]
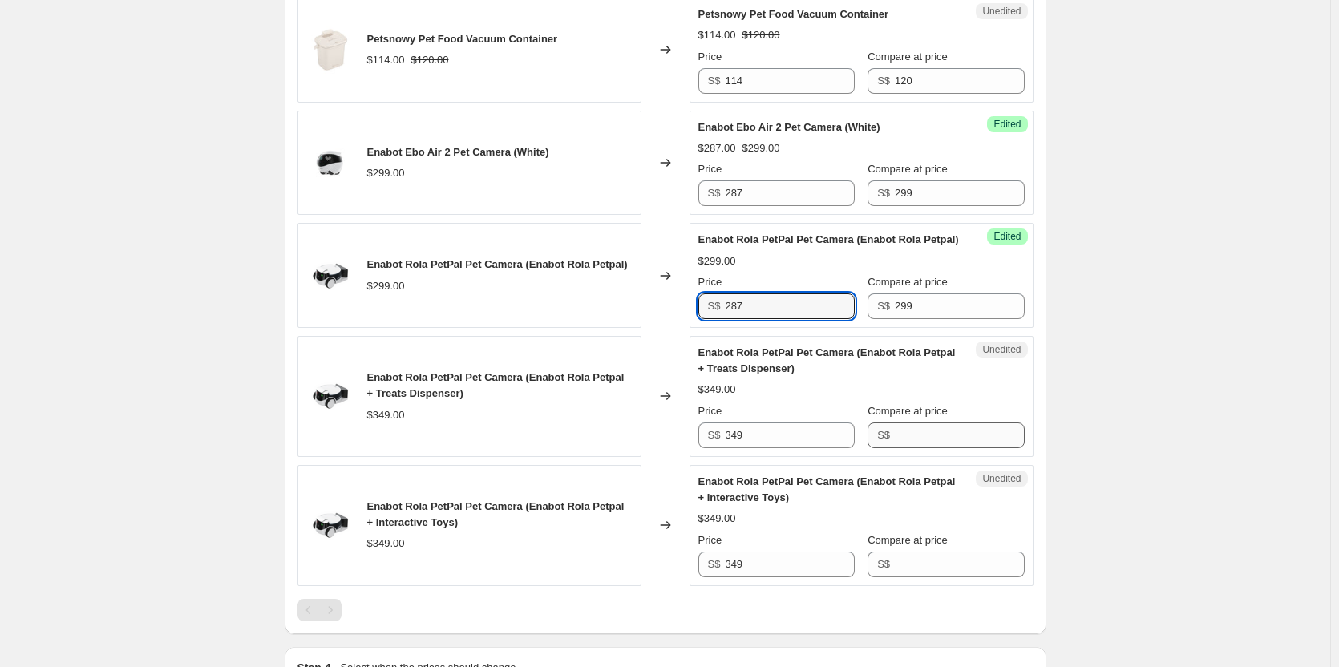
type input "287"
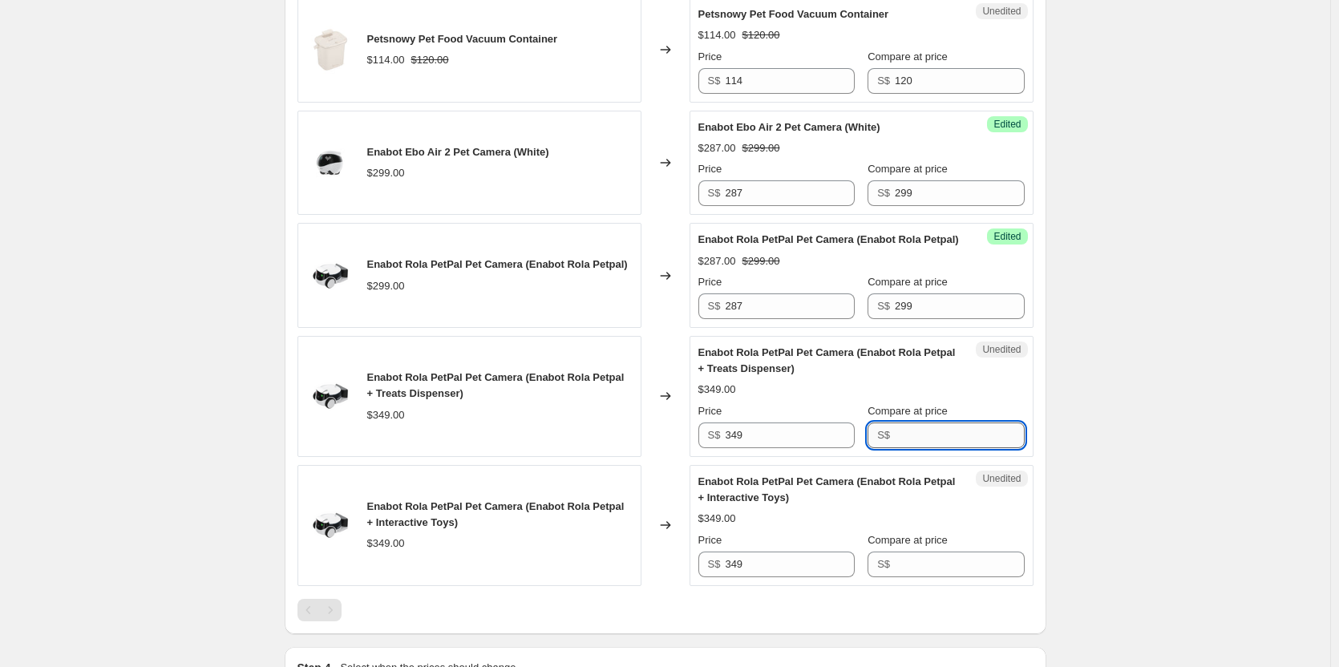
click at [970, 448] on input "Compare at price" at bounding box center [959, 436] width 129 height 26
type input "349"
drag, startPoint x: 802, startPoint y: 450, endPoint x: 356, endPoint y: 429, distance: 446.3
click at [455, 439] on div "Enabot Rola PetPal Pet Camera (Enabot Rola Petpal + Treats Dispenser) $349.00 C…" at bounding box center [666, 396] width 736 height 121
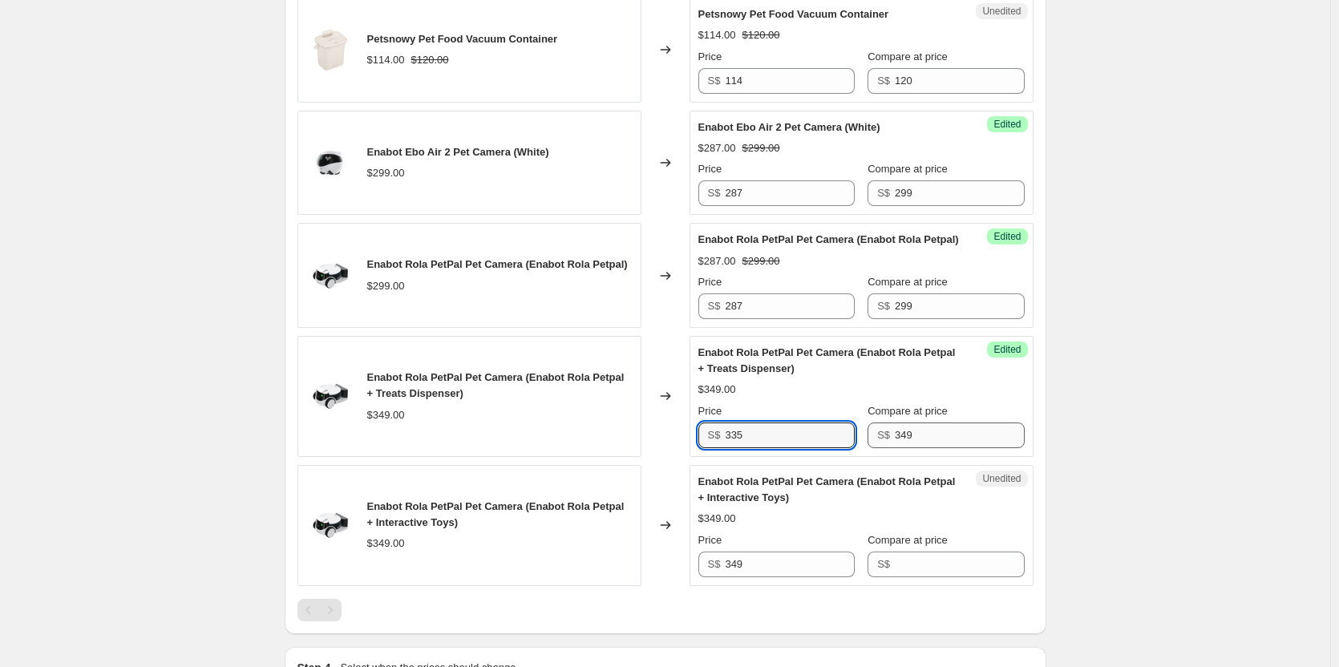
type input "335"
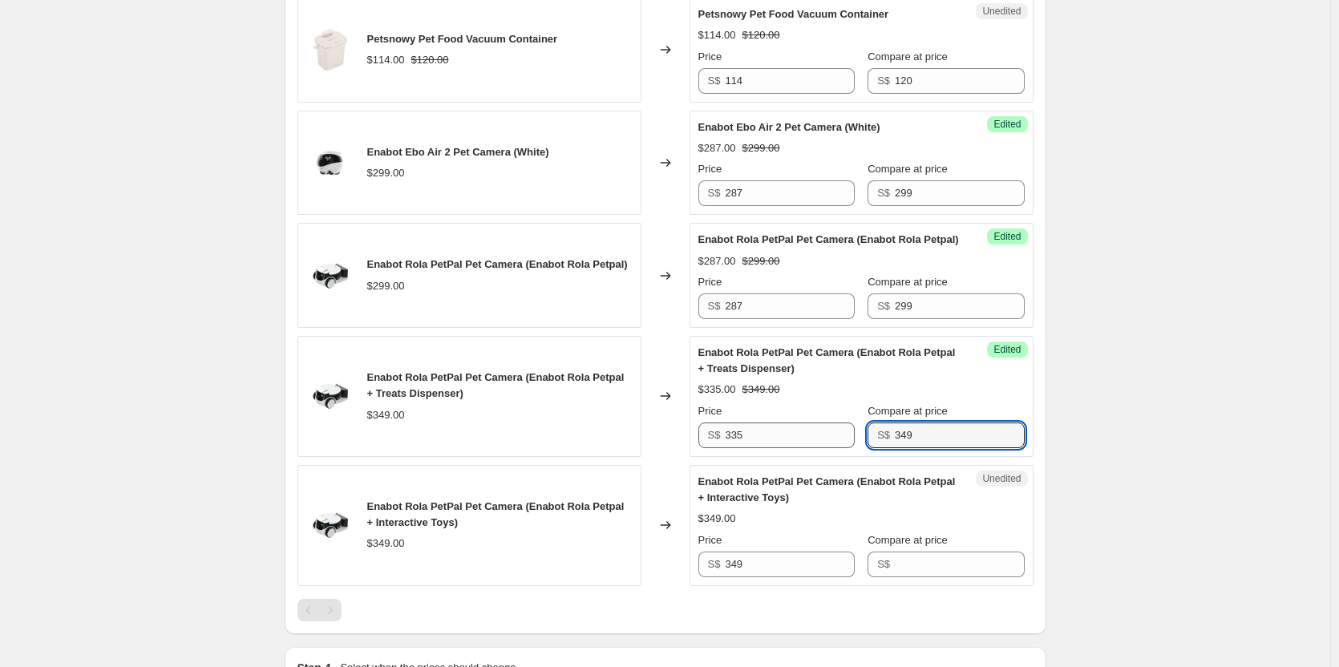
drag, startPoint x: 939, startPoint y: 447, endPoint x: 816, endPoint y: 452, distance: 123.6
click at [850, 448] on div "Price S$ 335 Compare at price S$ 349" at bounding box center [861, 425] width 326 height 45
click at [941, 577] on input "Compare at price" at bounding box center [959, 565] width 129 height 26
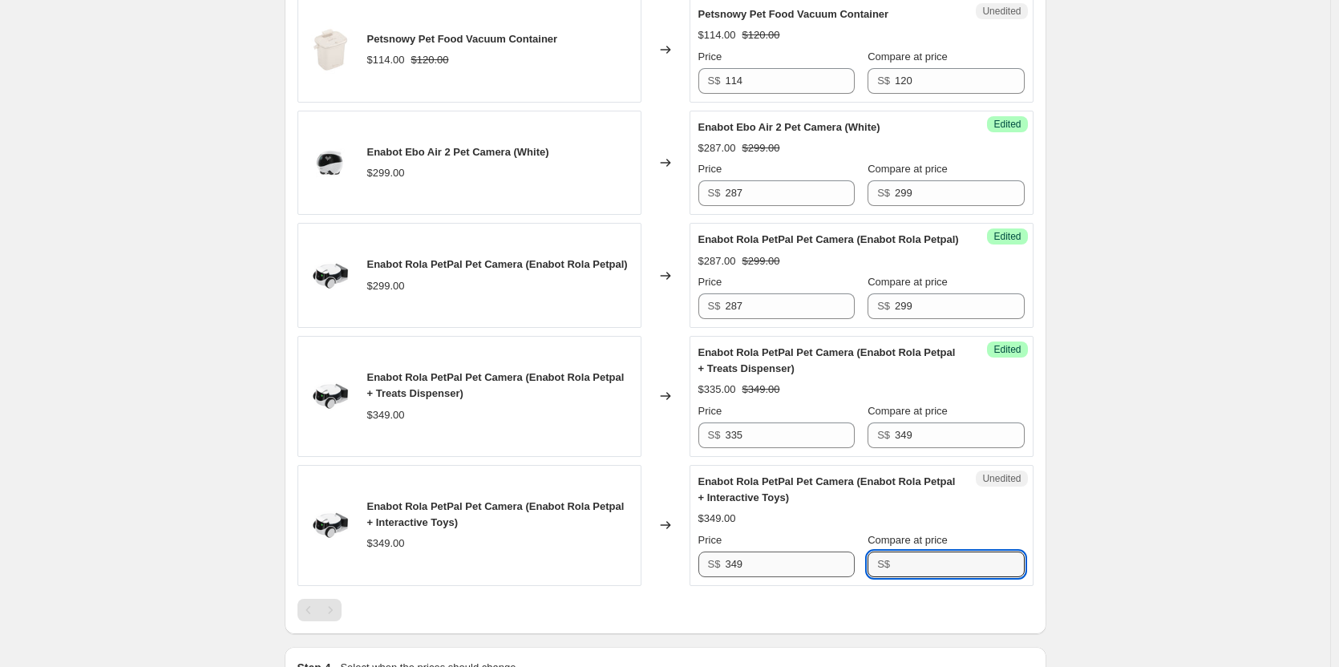
paste input "349"
type input "349"
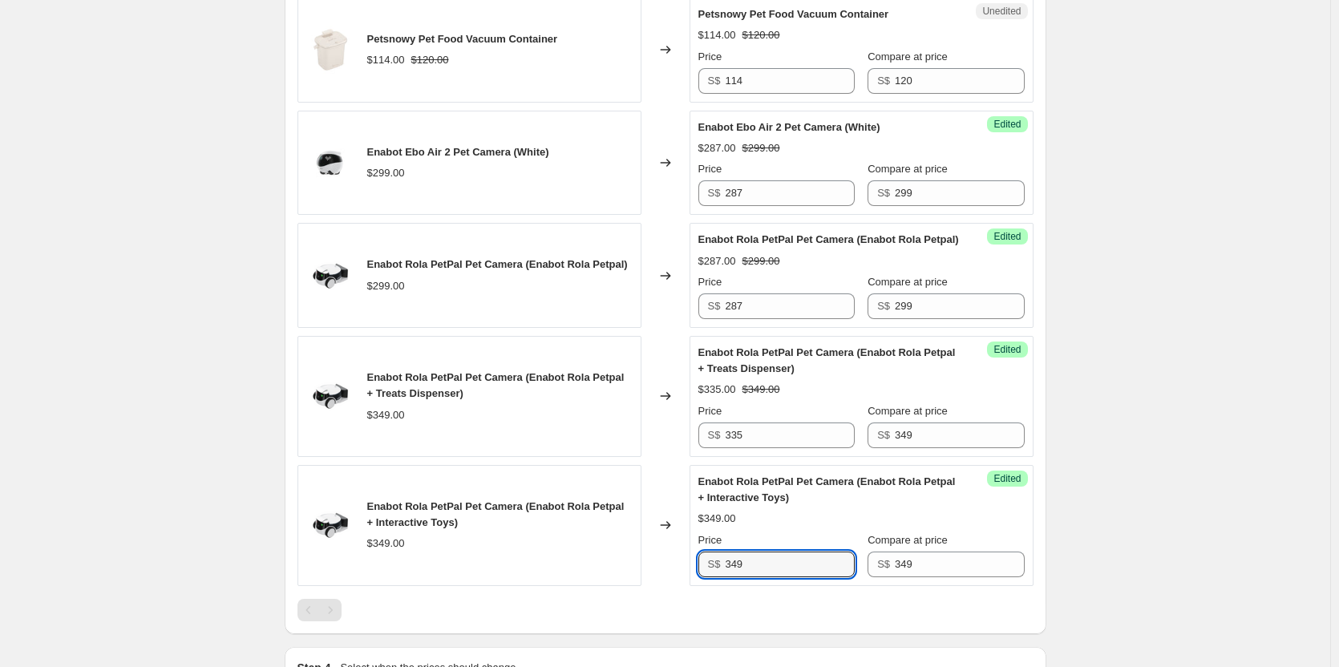
drag, startPoint x: 788, startPoint y: 581, endPoint x: 617, endPoint y: 581, distance: 171.6
click at [617, 581] on div "Enabot Rola PetPal Pet Camera (Enabot Rola Petpal + Interactive Toys) $349.00 C…" at bounding box center [666, 525] width 736 height 121
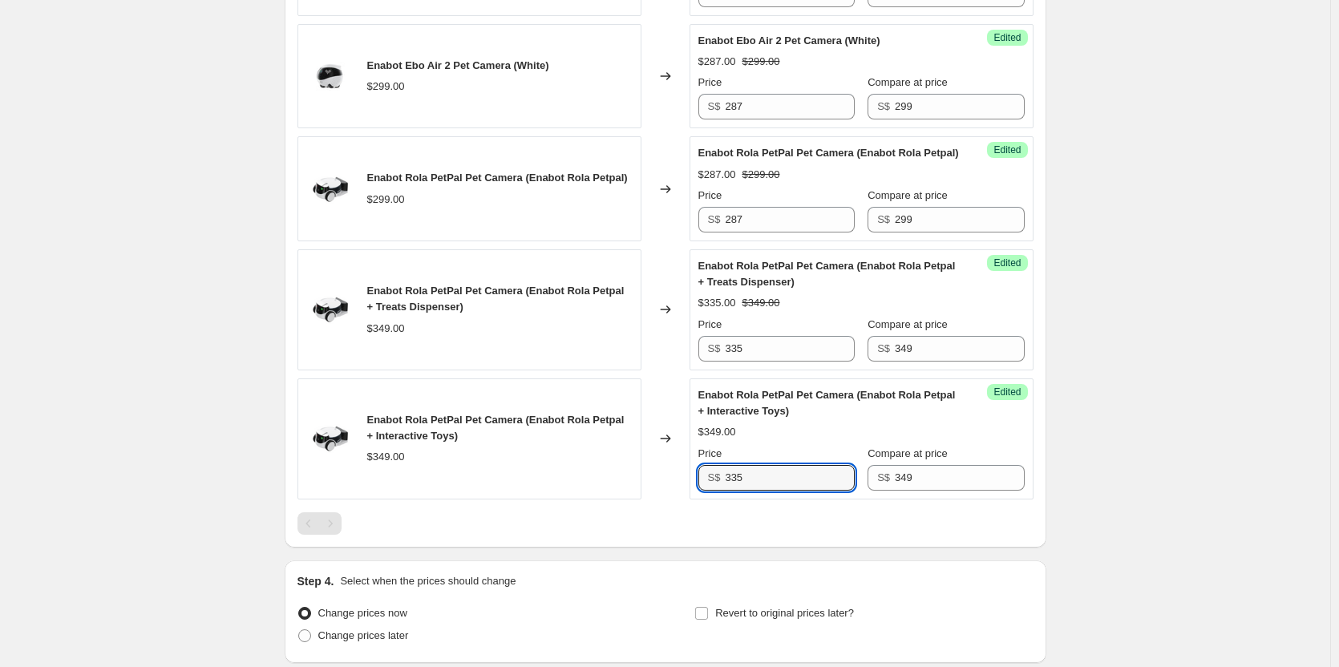
scroll to position [1123, 0]
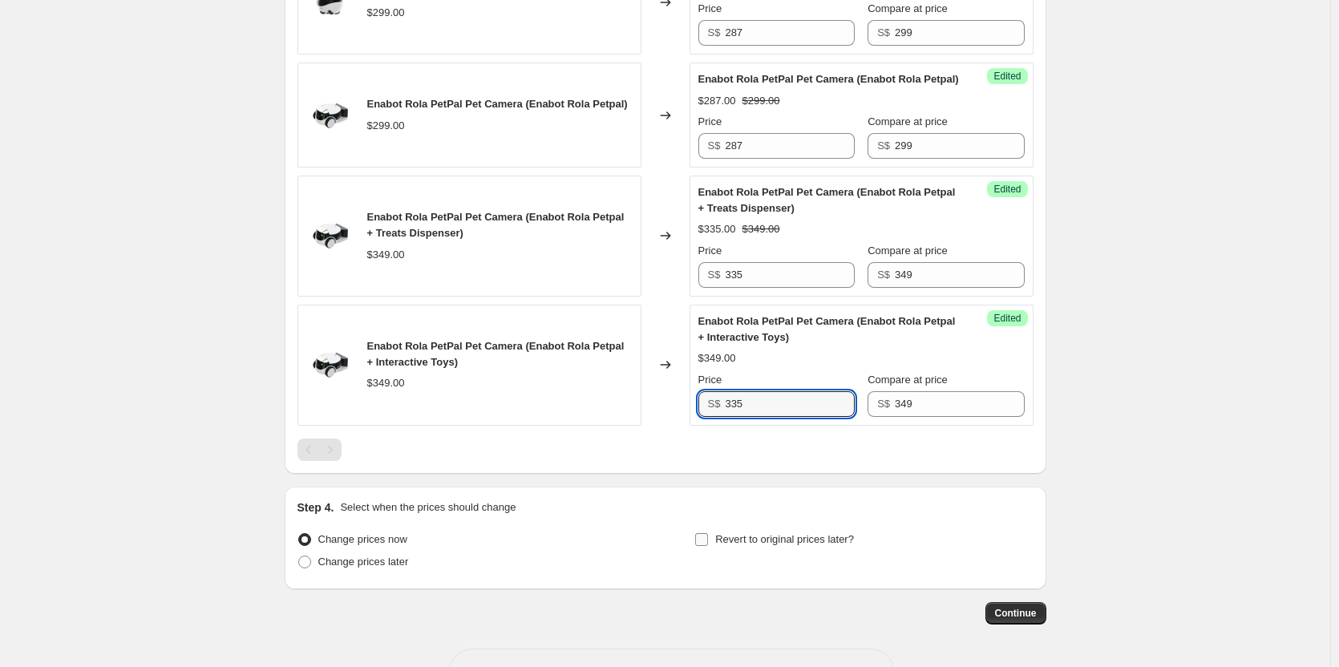
type input "335"
click at [779, 545] on span "Revert to original prices later?" at bounding box center [784, 539] width 139 height 12
click at [708, 546] on input "Revert to original prices later?" at bounding box center [701, 539] width 13 height 13
checkbox input "true"
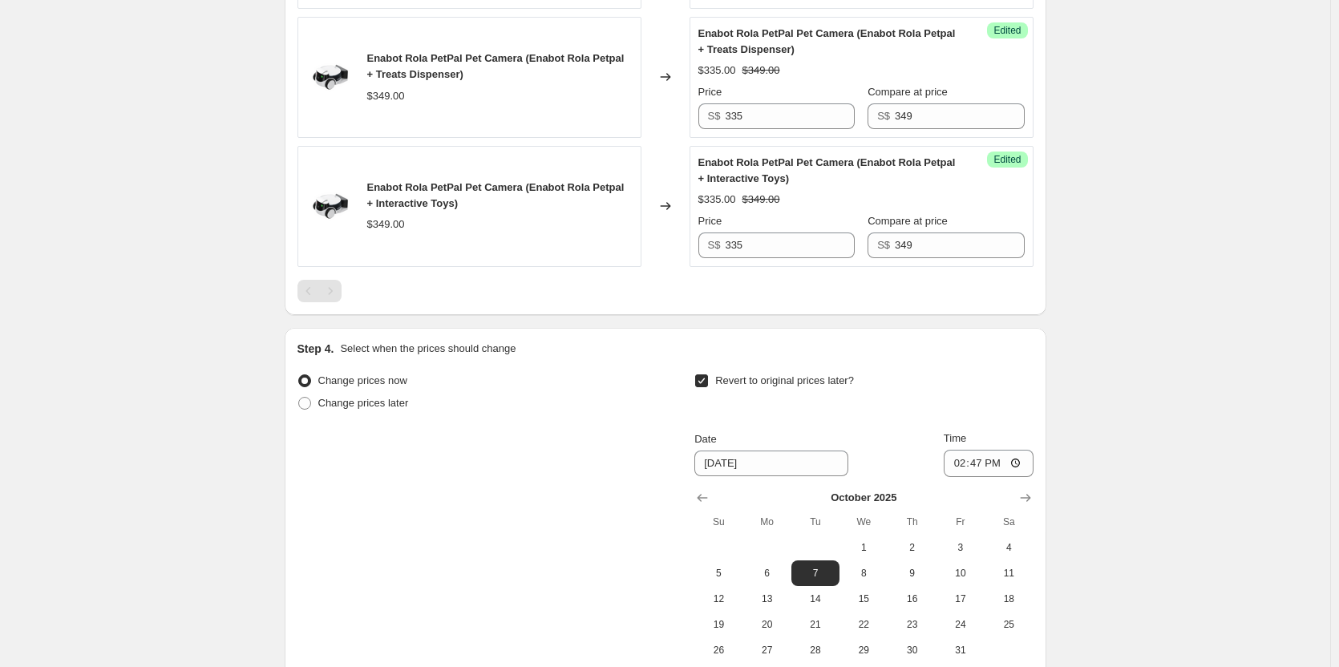
scroll to position [1283, 0]
click at [702, 500] on icon "Show previous month, September 2025" at bounding box center [703, 496] width 10 height 8
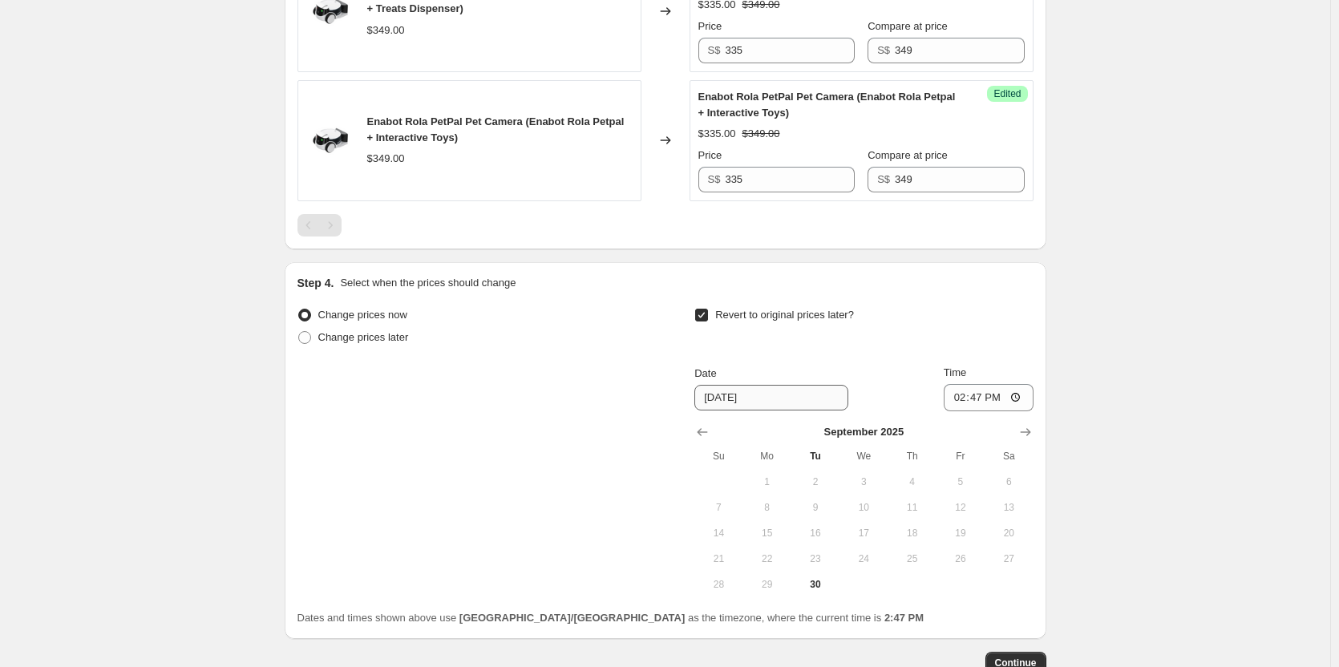
scroll to position [1443, 0]
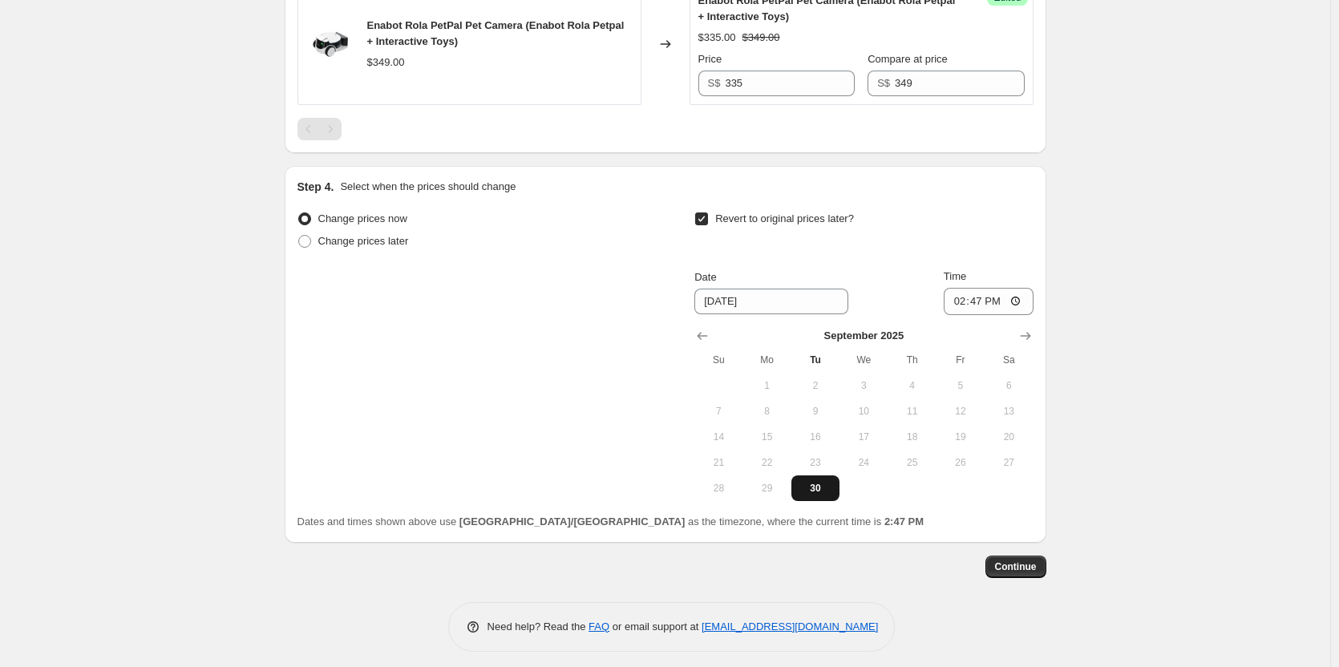
click at [824, 501] on button "30" at bounding box center [815, 489] width 48 height 26
type input "[DATE]"
click at [964, 315] on input "14:47" at bounding box center [989, 301] width 90 height 27
type input "23:59"
click at [1029, 573] on span "Continue" at bounding box center [1016, 567] width 42 height 13
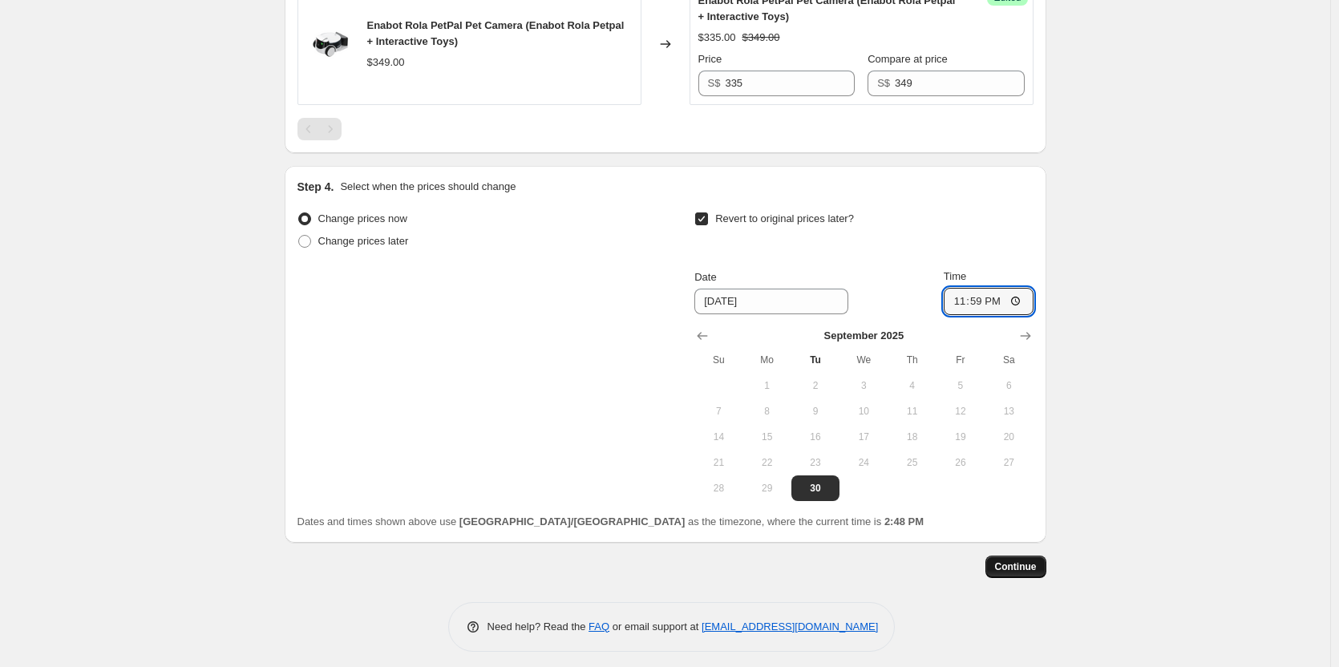
scroll to position [0, 0]
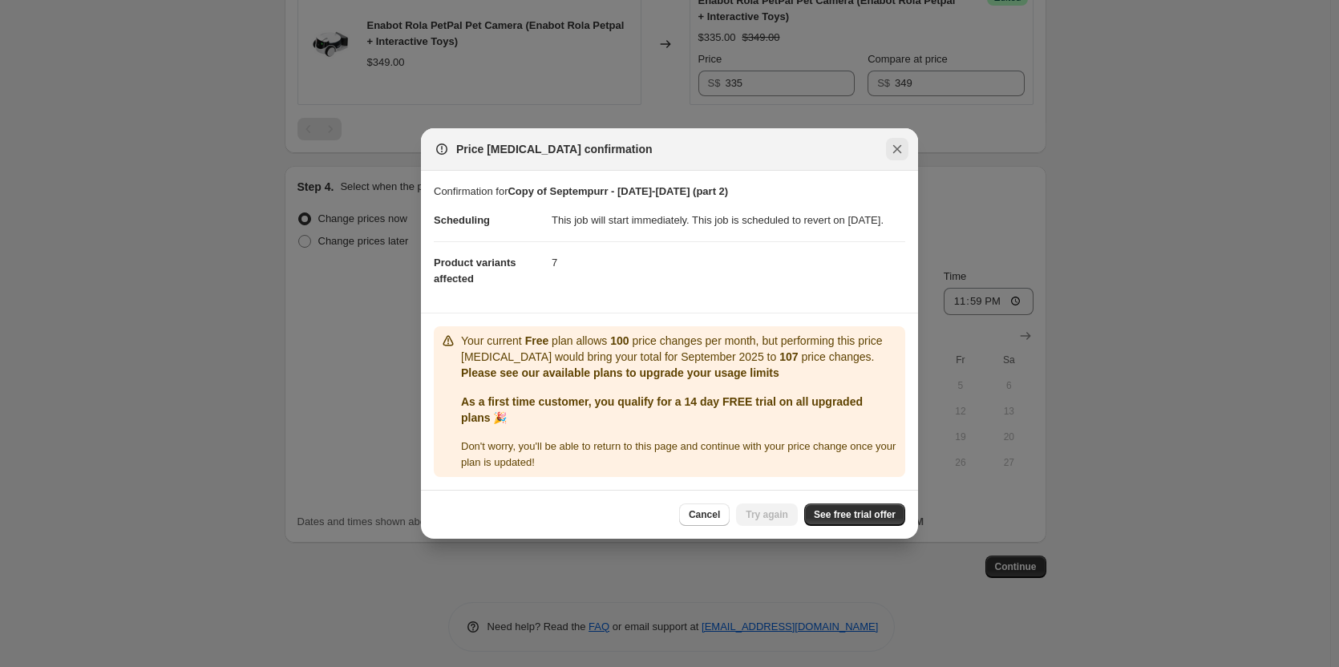
click at [893, 144] on icon "Close" at bounding box center [897, 149] width 16 height 16
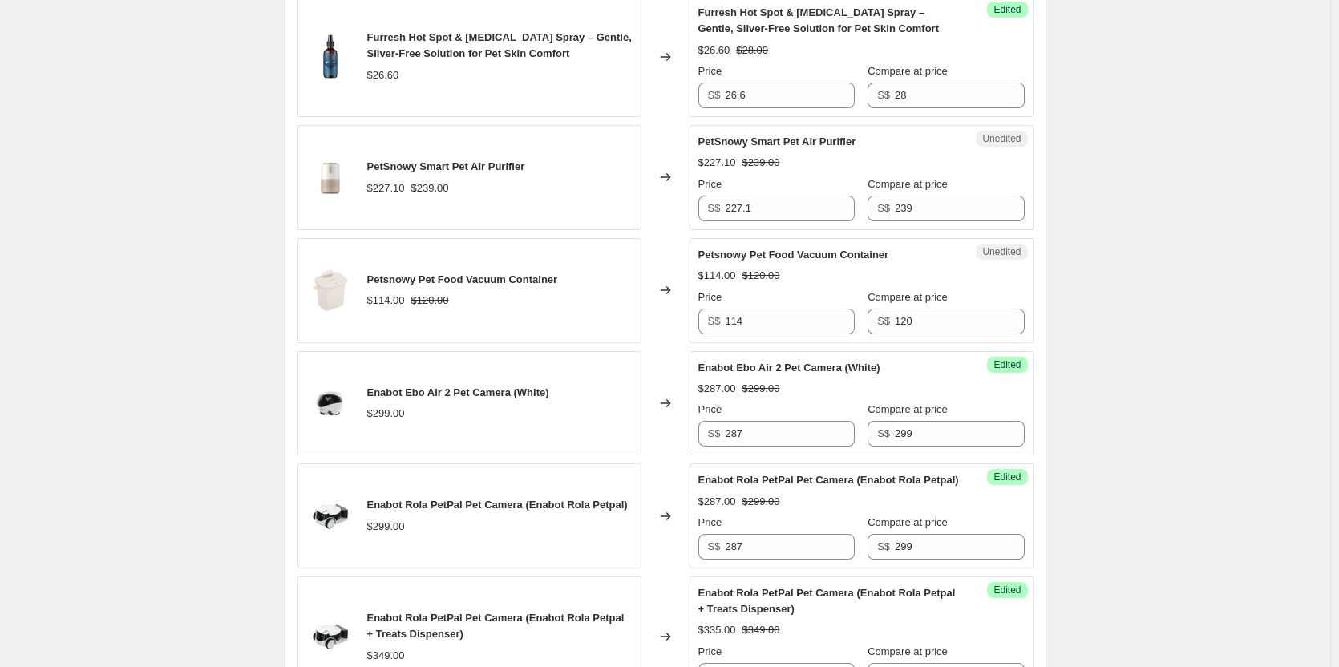
scroll to position [481, 0]
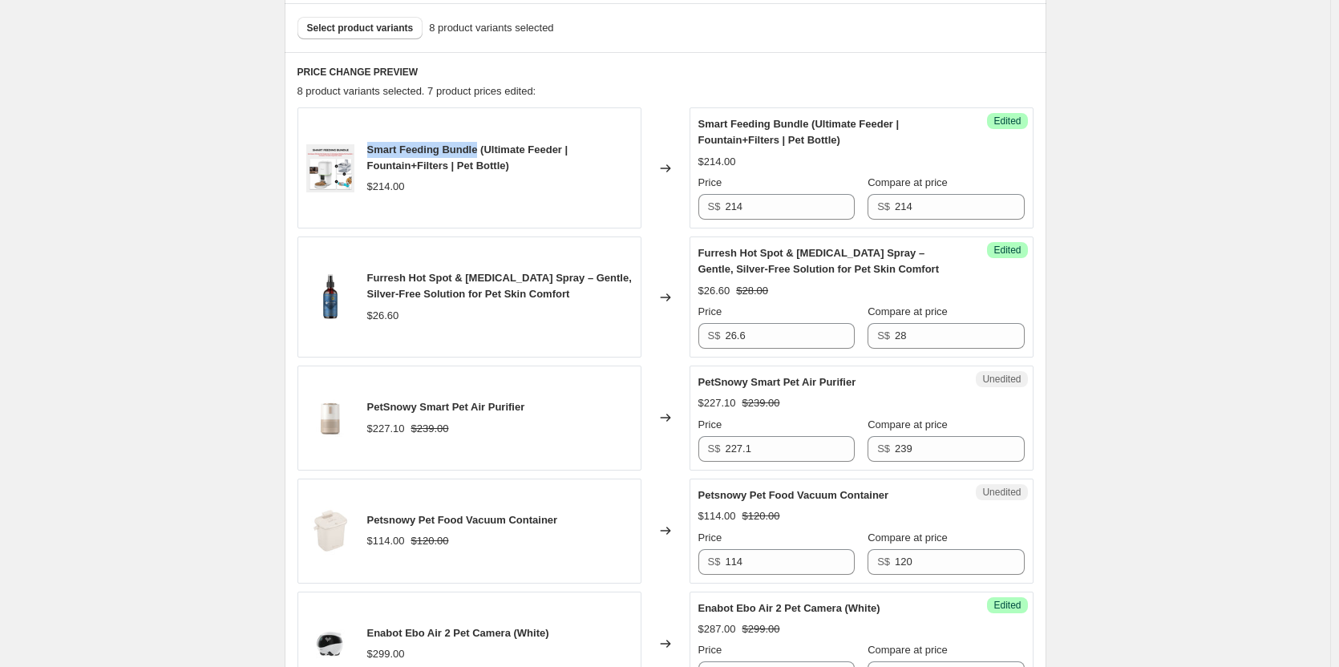
drag, startPoint x: 369, startPoint y: 146, endPoint x: 479, endPoint y: 151, distance: 110.0
click at [479, 151] on div "Smart Feeding Bundle (Ultimate Feeder | Fountain+Filters | Pet Bottle) $214.00" at bounding box center [470, 167] width 344 height 121
copy span "Smart Feeding Bundle"
drag, startPoint x: 772, startPoint y: 205, endPoint x: 125, endPoint y: 92, distance: 656.9
click at [338, 128] on div "Smart Feeding Bundle (Ultimate Feeder | Fountain+Filters | Pet Bottle) $214.00 …" at bounding box center [666, 167] width 736 height 121
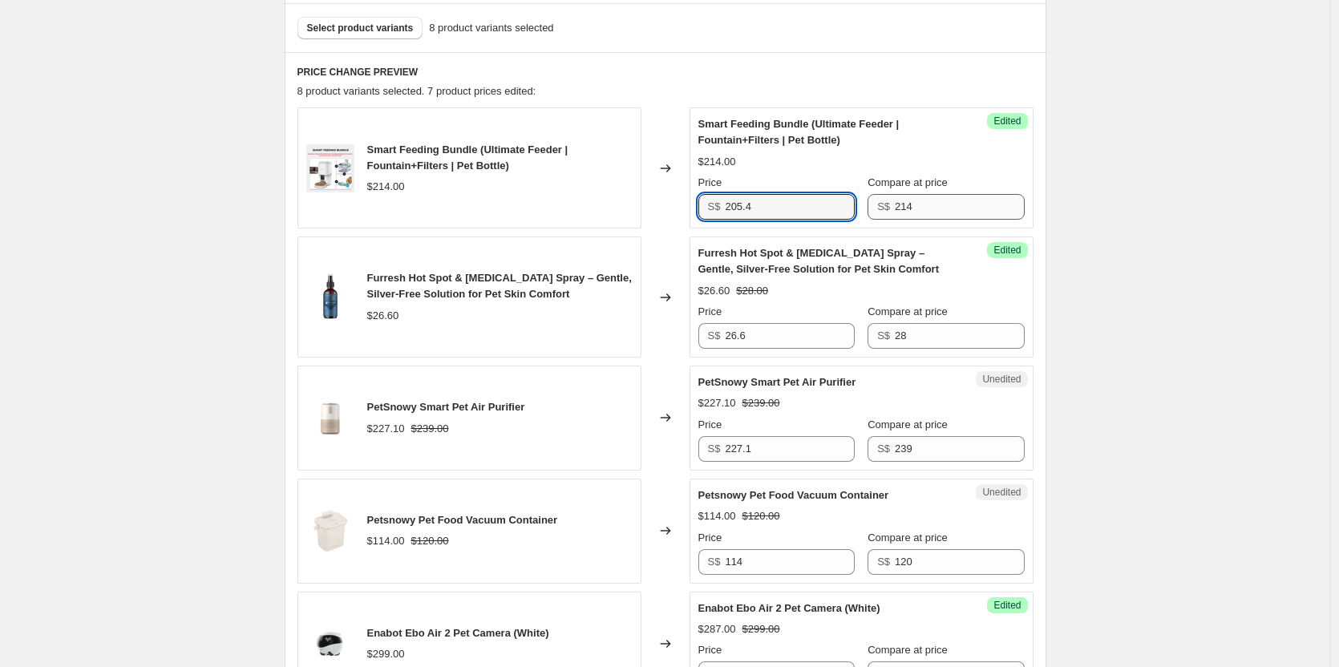
type input "205.4"
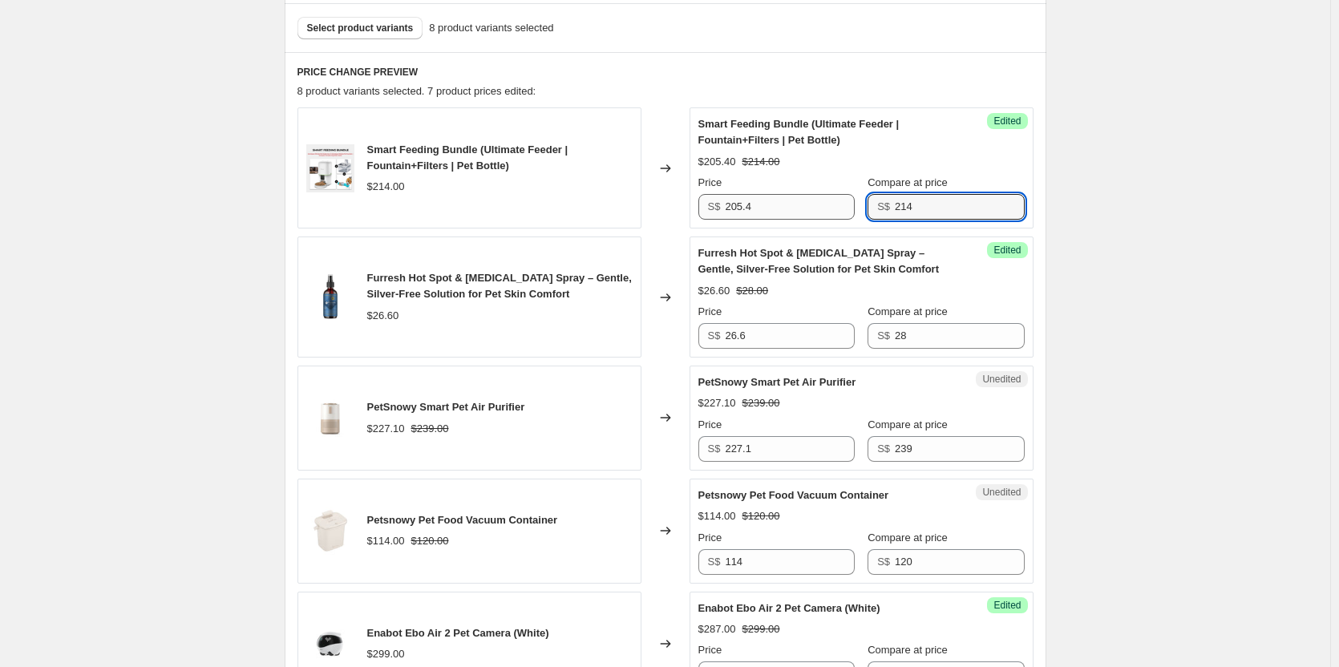
drag, startPoint x: 938, startPoint y: 207, endPoint x: 783, endPoint y: 201, distance: 154.9
click at [815, 205] on div "Price S$ 205.4 Compare at price S$ 214" at bounding box center [861, 197] width 326 height 45
click at [233, 251] on div "Create new price [MEDICAL_DATA]. This page is ready Create new price [MEDICAL_D…" at bounding box center [665, 578] width 1330 height 2119
drag, startPoint x: 521, startPoint y: 407, endPoint x: 449, endPoint y: 405, distance: 72.2
click at [441, 403] on span "PetSnowy Smart Pet Air Purifier" at bounding box center [446, 407] width 158 height 12
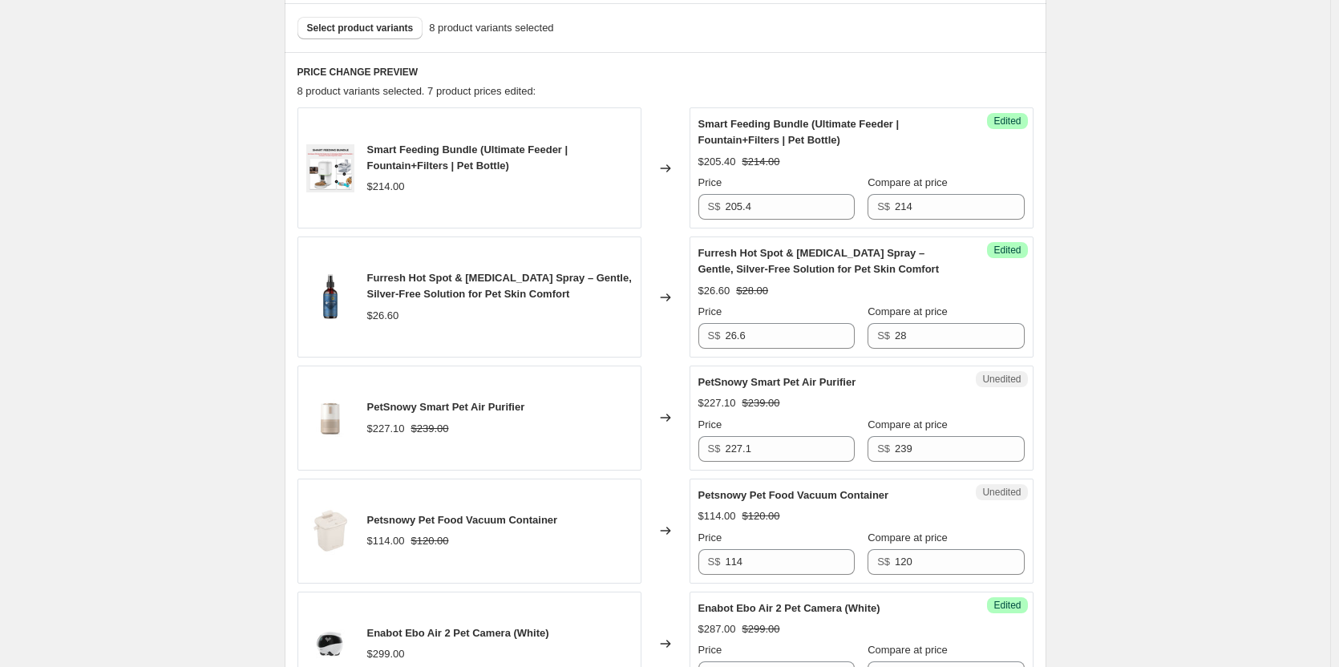
click at [537, 417] on div "PetSnowy Smart Pet Air Purifier $227.10 $239.00" at bounding box center [470, 418] width 344 height 105
drag, startPoint x: 540, startPoint y: 409, endPoint x: 363, endPoint y: 407, distance: 177.2
click at [363, 407] on div "PetSnowy Smart Pet Air Purifier $227.10 $239.00" at bounding box center [470, 418] width 344 height 105
copy div "PetSnowy Smart Pet Air Purifier"
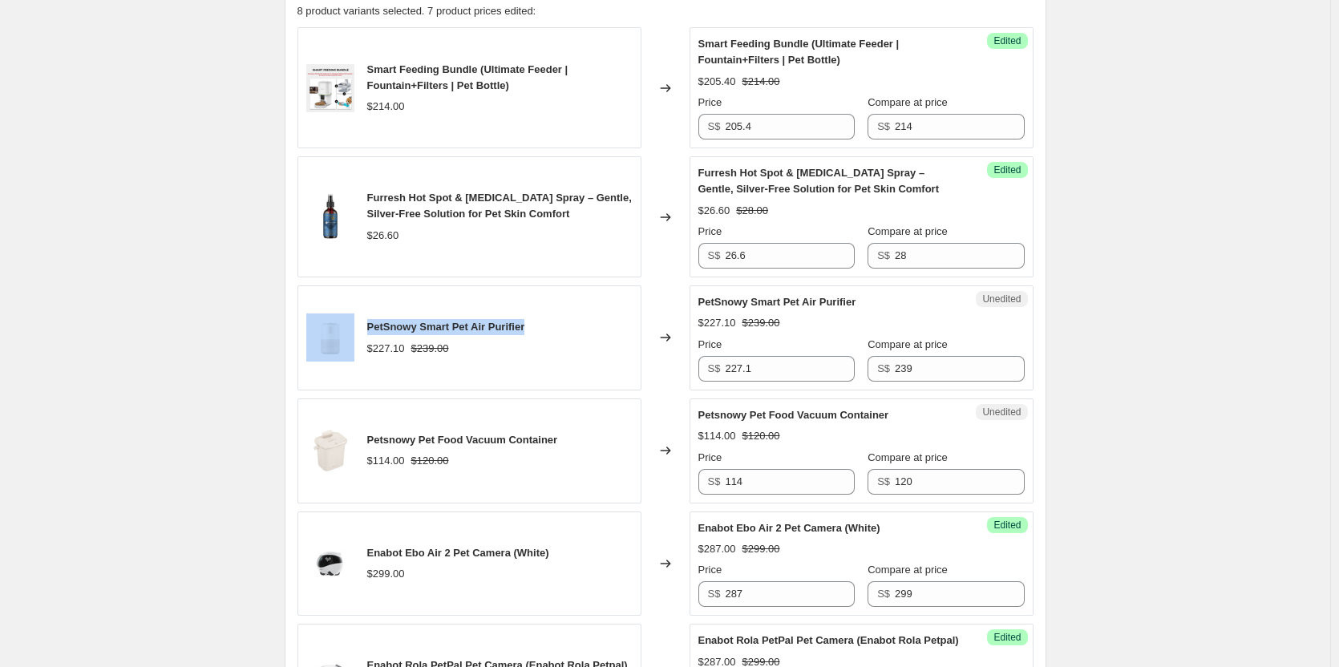
scroll to position [642, 0]
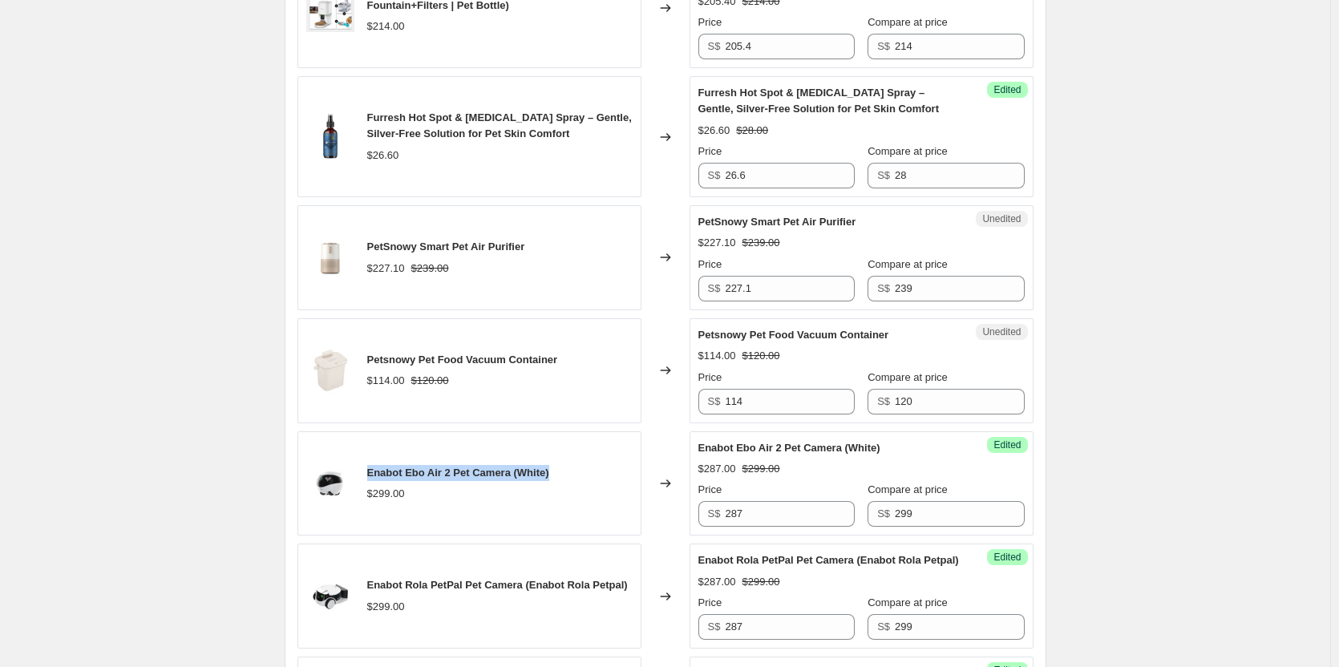
drag, startPoint x: 371, startPoint y: 471, endPoint x: 577, endPoint y: 472, distance: 206.1
click at [577, 472] on div "Enabot Ebo Air 2 Pet Camera (White) $299.00" at bounding box center [470, 483] width 344 height 105
copy span "Enabot Ebo Air 2 Pet Camera (White)"
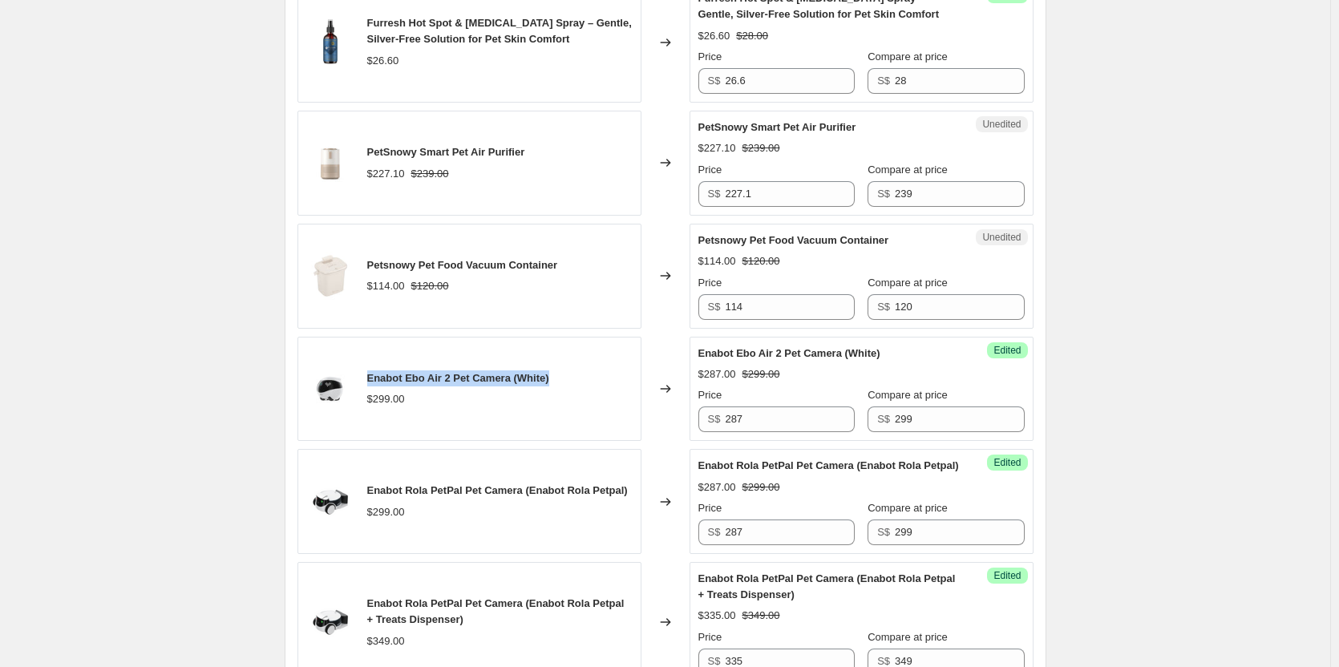
scroll to position [882, 0]
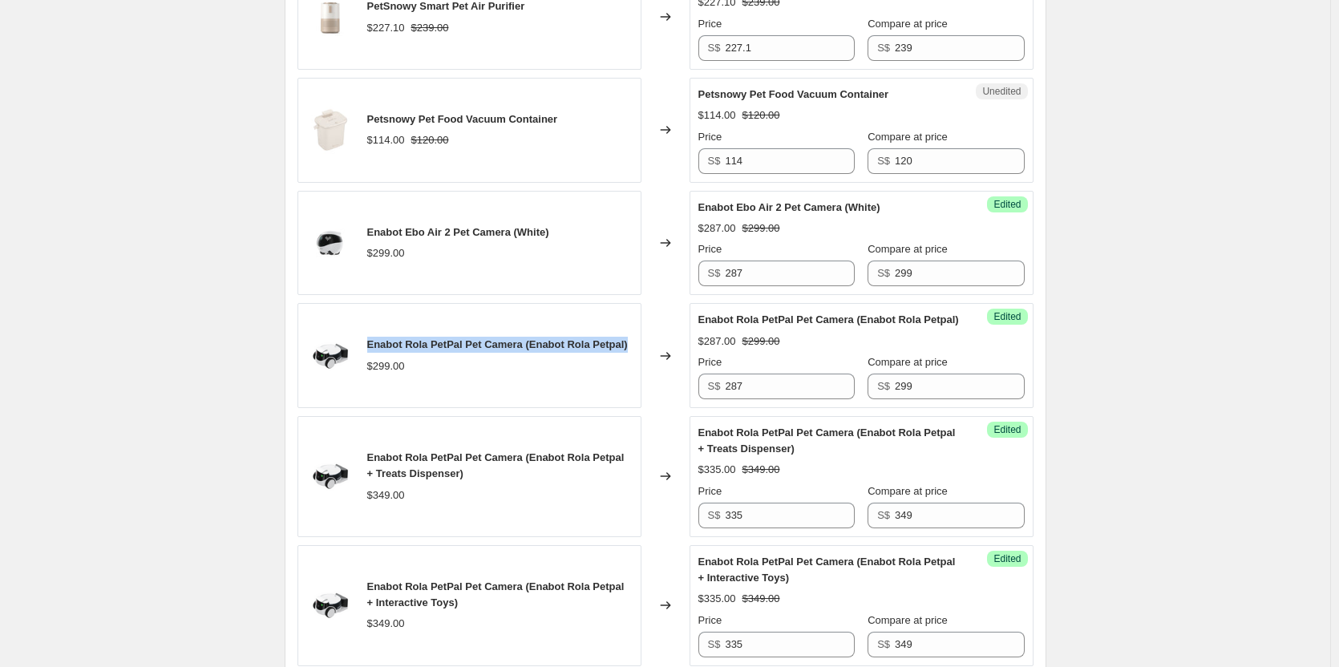
drag, startPoint x: 365, startPoint y: 350, endPoint x: 628, endPoint y: 353, distance: 263.0
click at [628, 353] on div "Enabot Rola PetPal Pet Camera (Enabot Rola Petpal) $299.00" at bounding box center [470, 355] width 344 height 105
copy span "Enabot Rola PetPal Pet Camera (Enabot Rola Petpal)"
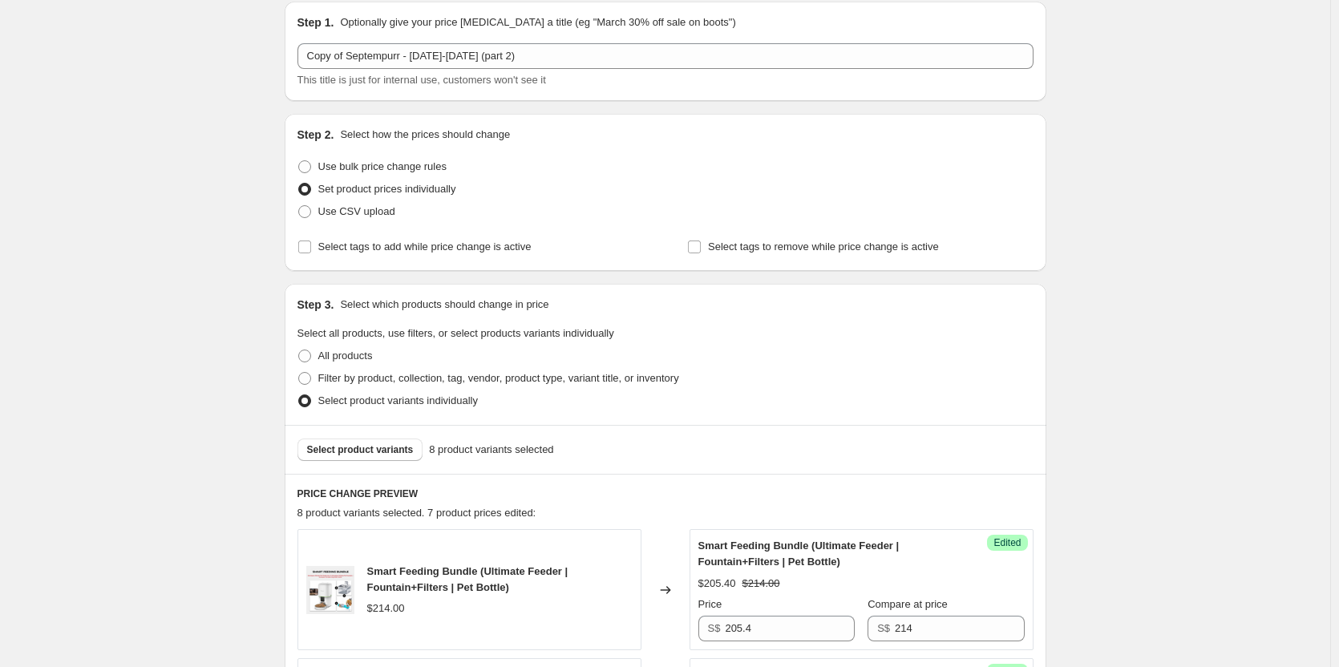
scroll to position [0, 0]
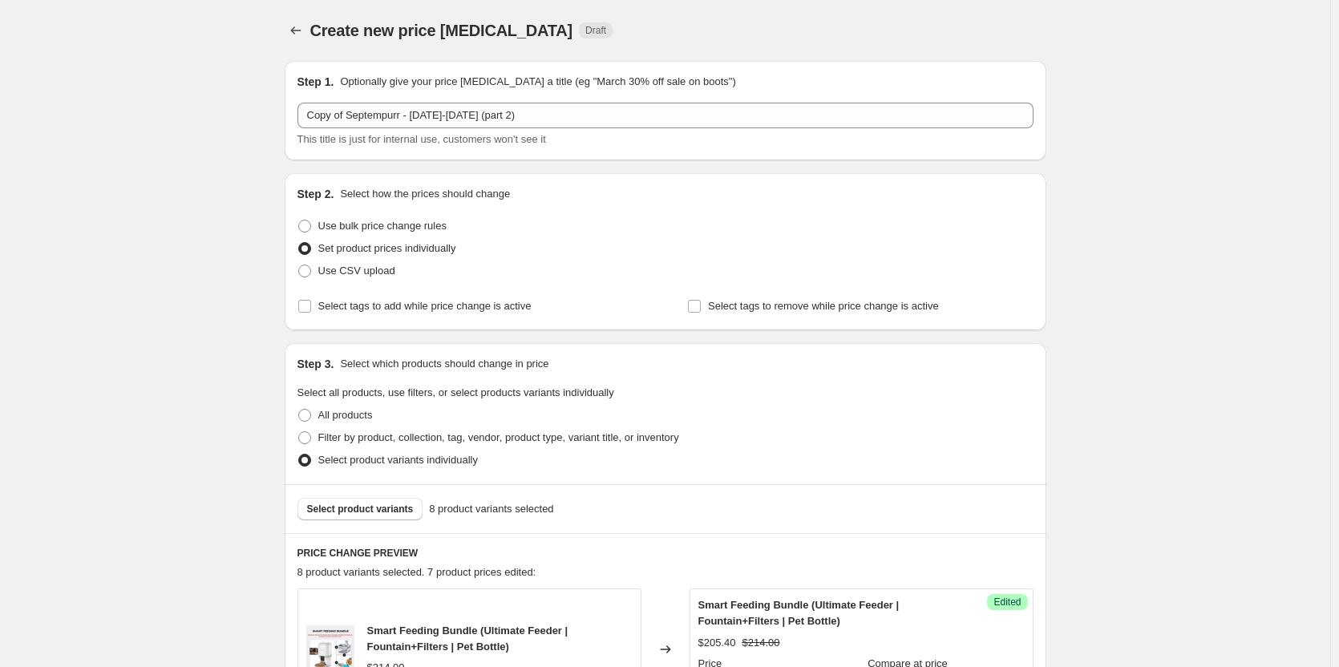
click at [302, 24] on icon "Price change jobs" at bounding box center [296, 30] width 16 height 16
